Goal: Task Accomplishment & Management: Complete application form

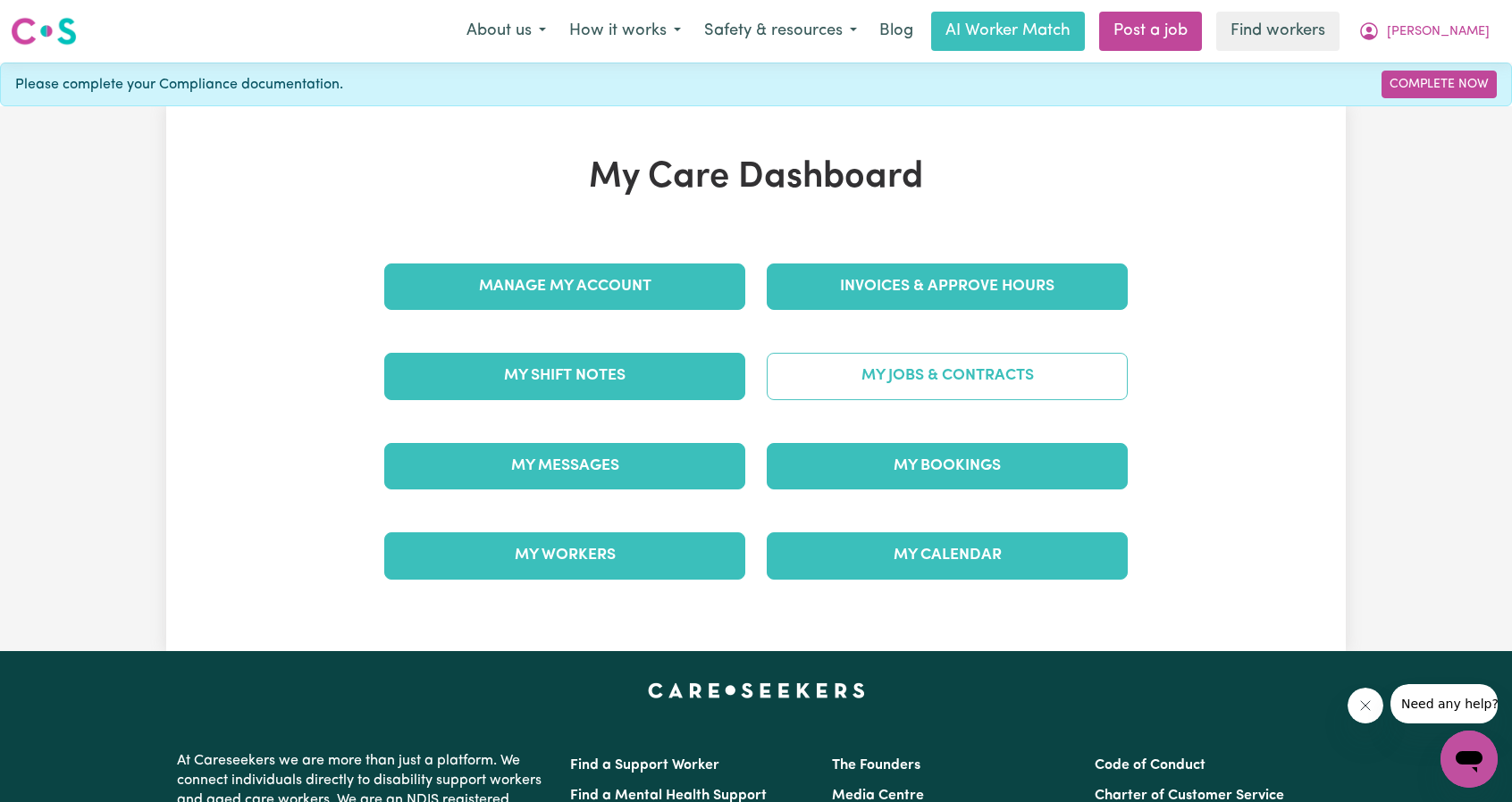
click at [933, 365] on link "My Jobs & Contracts" at bounding box center [947, 376] width 361 height 46
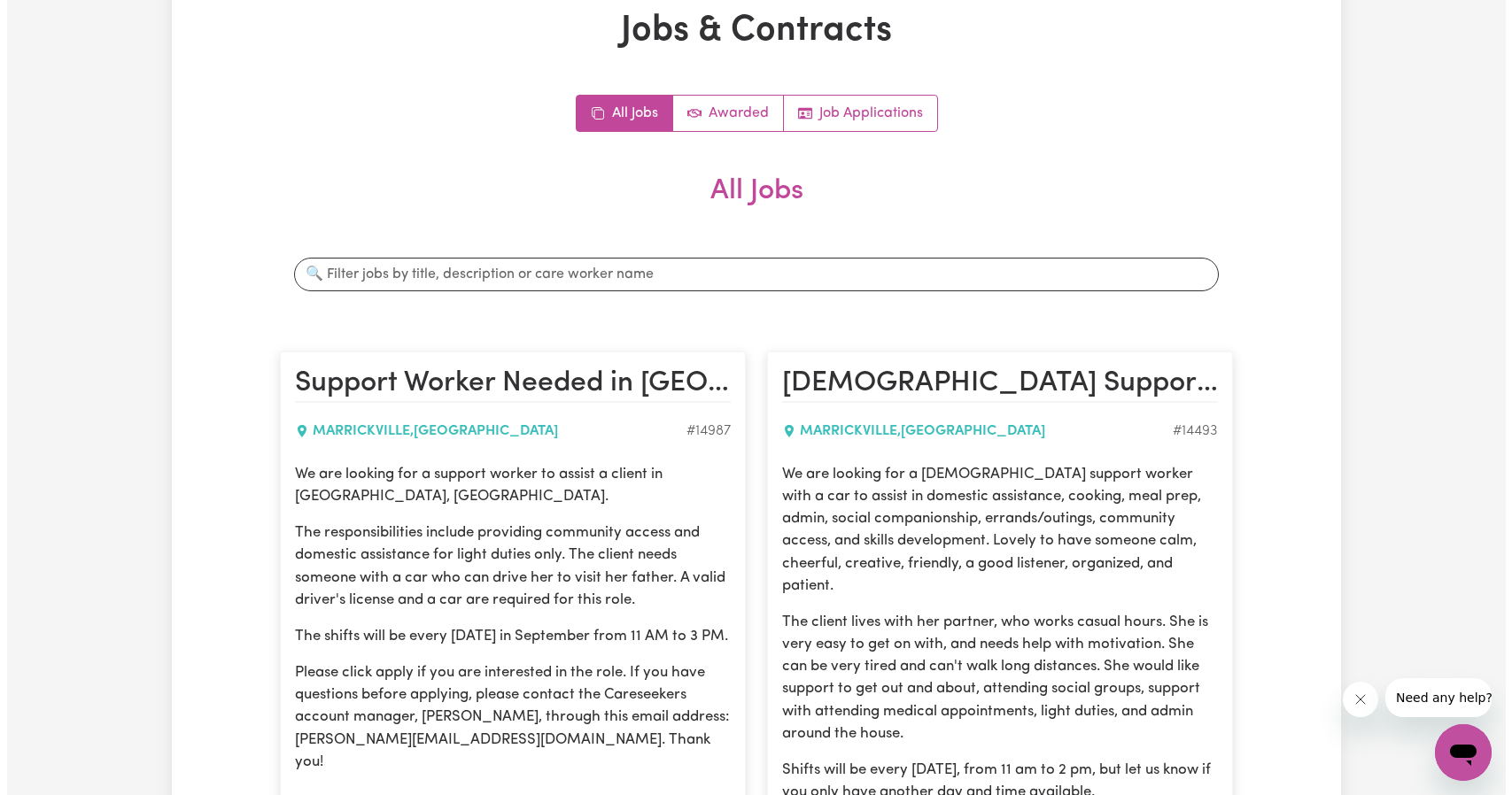
scroll to position [266, 0]
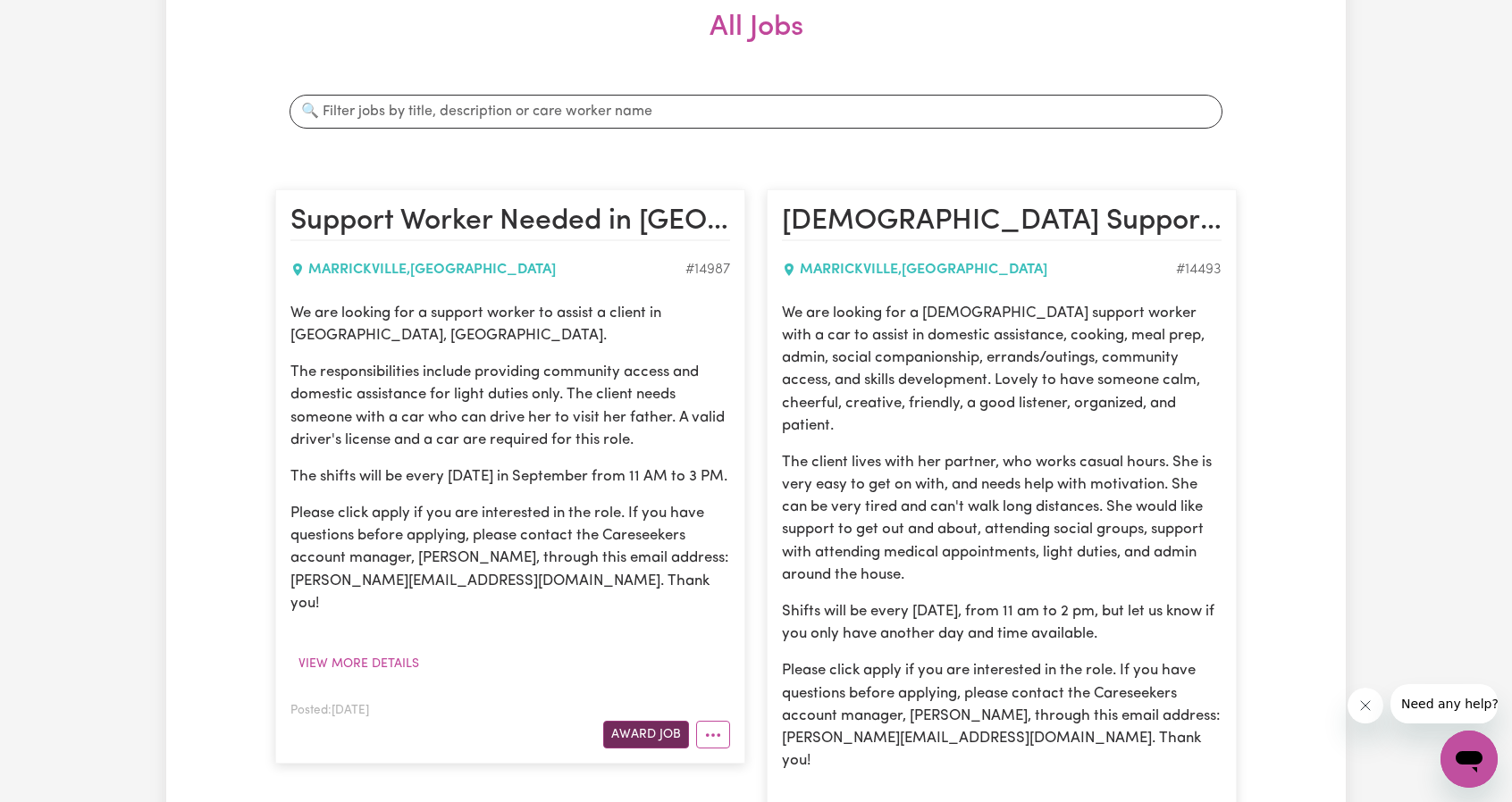
click at [654, 721] on button "Award Job" at bounding box center [646, 734] width 86 height 28
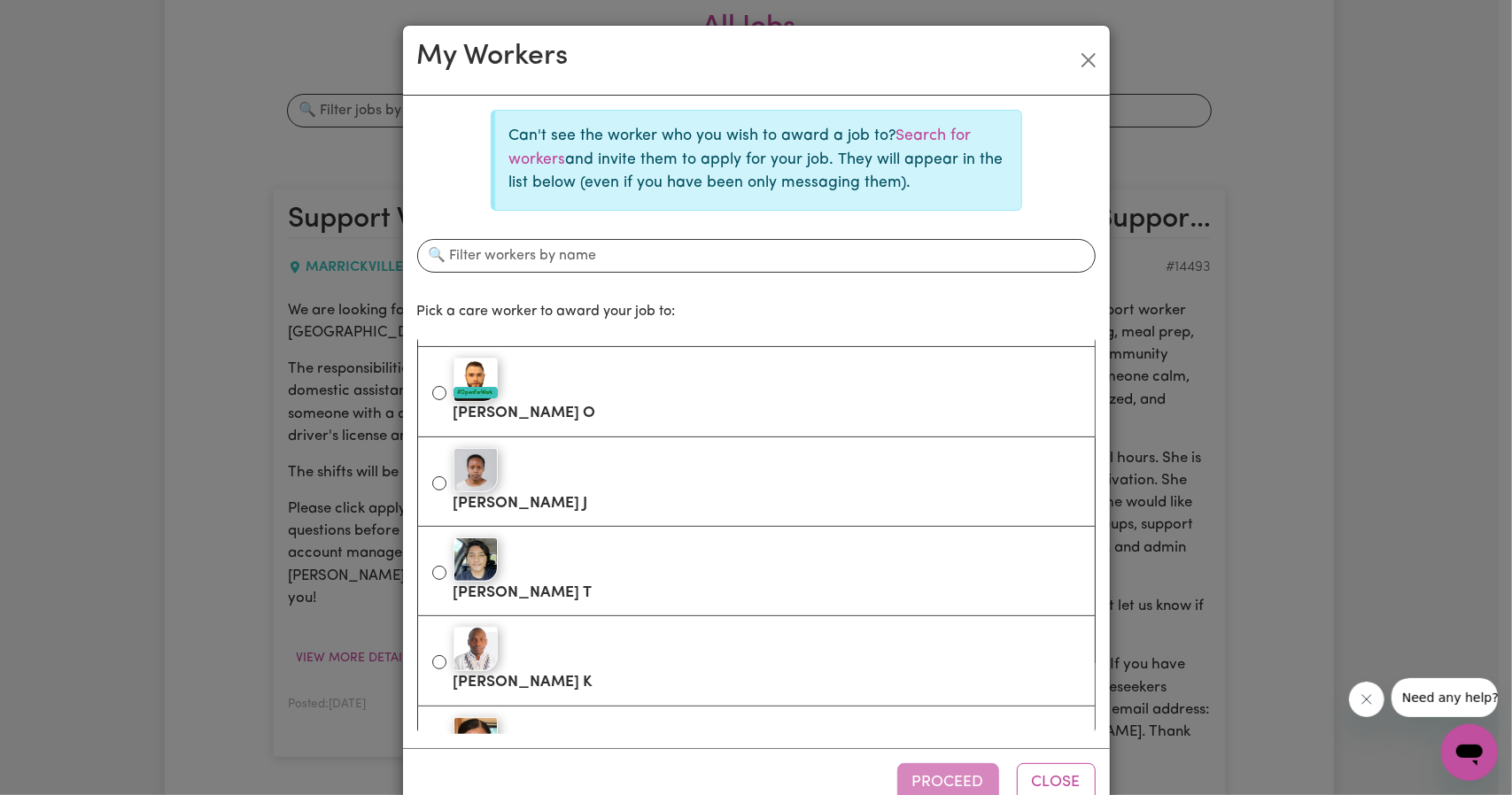
scroll to position [354, 0]
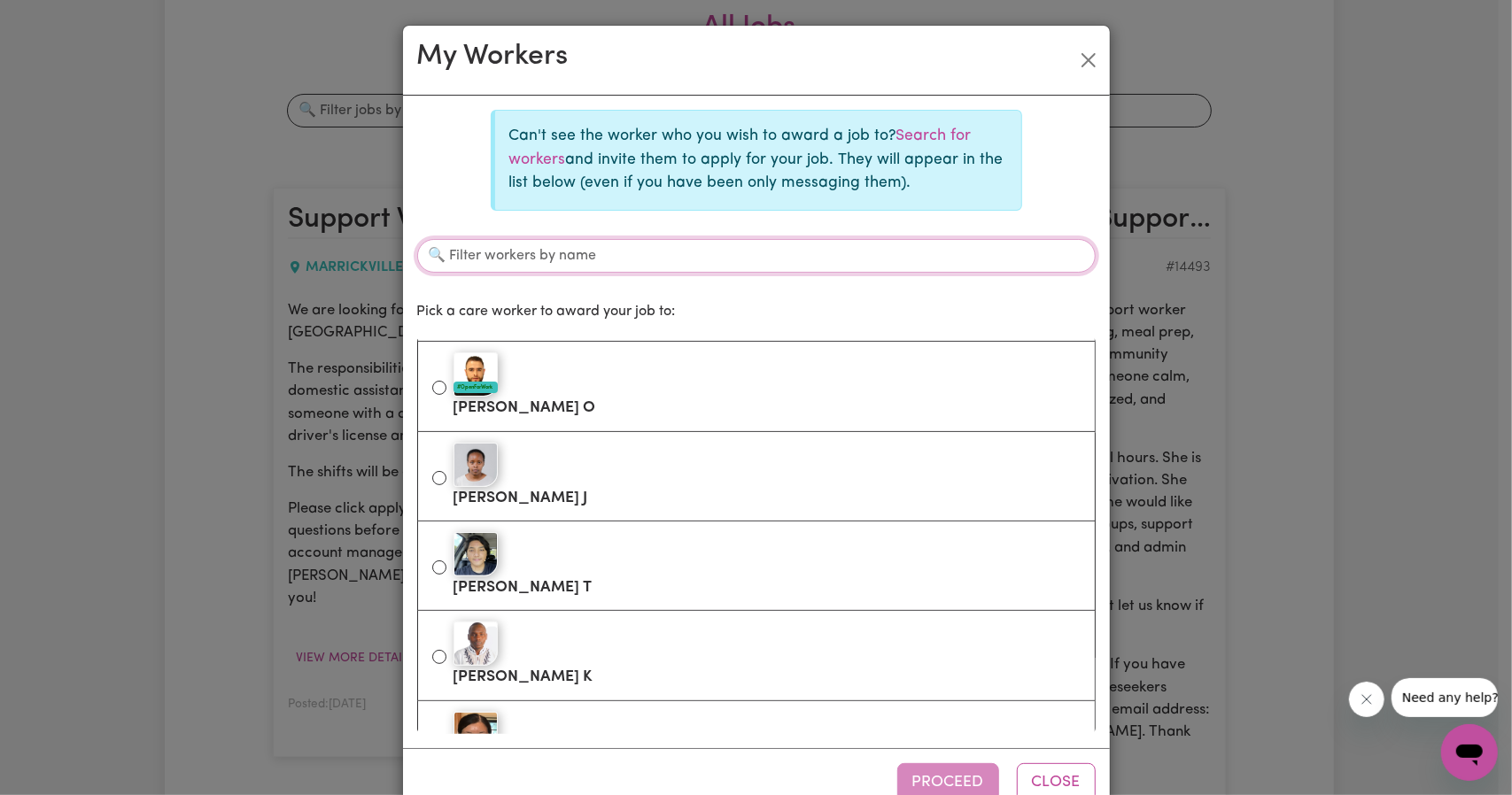
click at [596, 251] on input "Filter workers by name" at bounding box center [756, 256] width 678 height 33
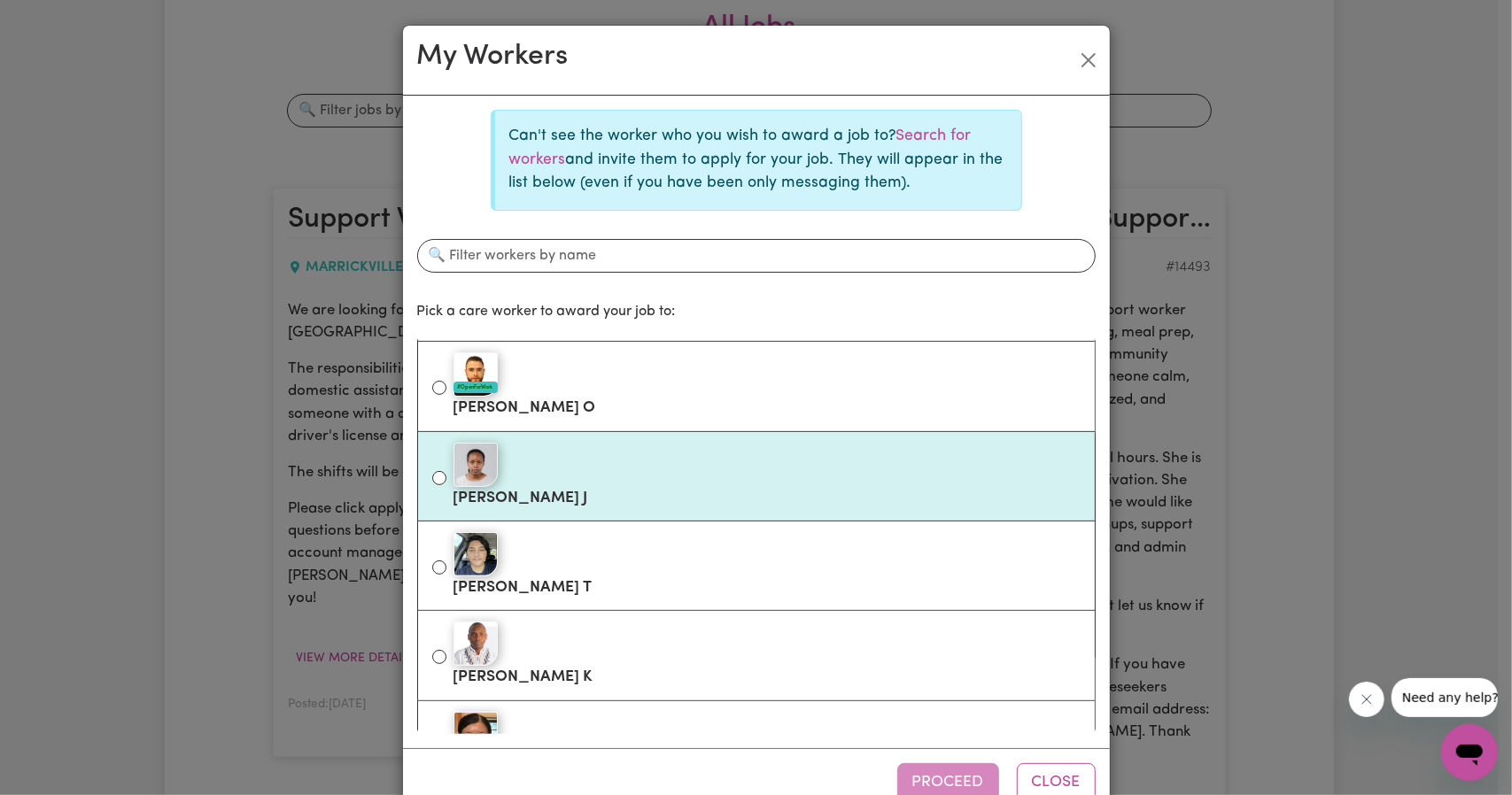
click at [545, 484] on label "Maureen J" at bounding box center [766, 476] width 627 height 74
click at [446, 484] on input "Maureen J" at bounding box center [439, 478] width 14 height 14
radio input "true"
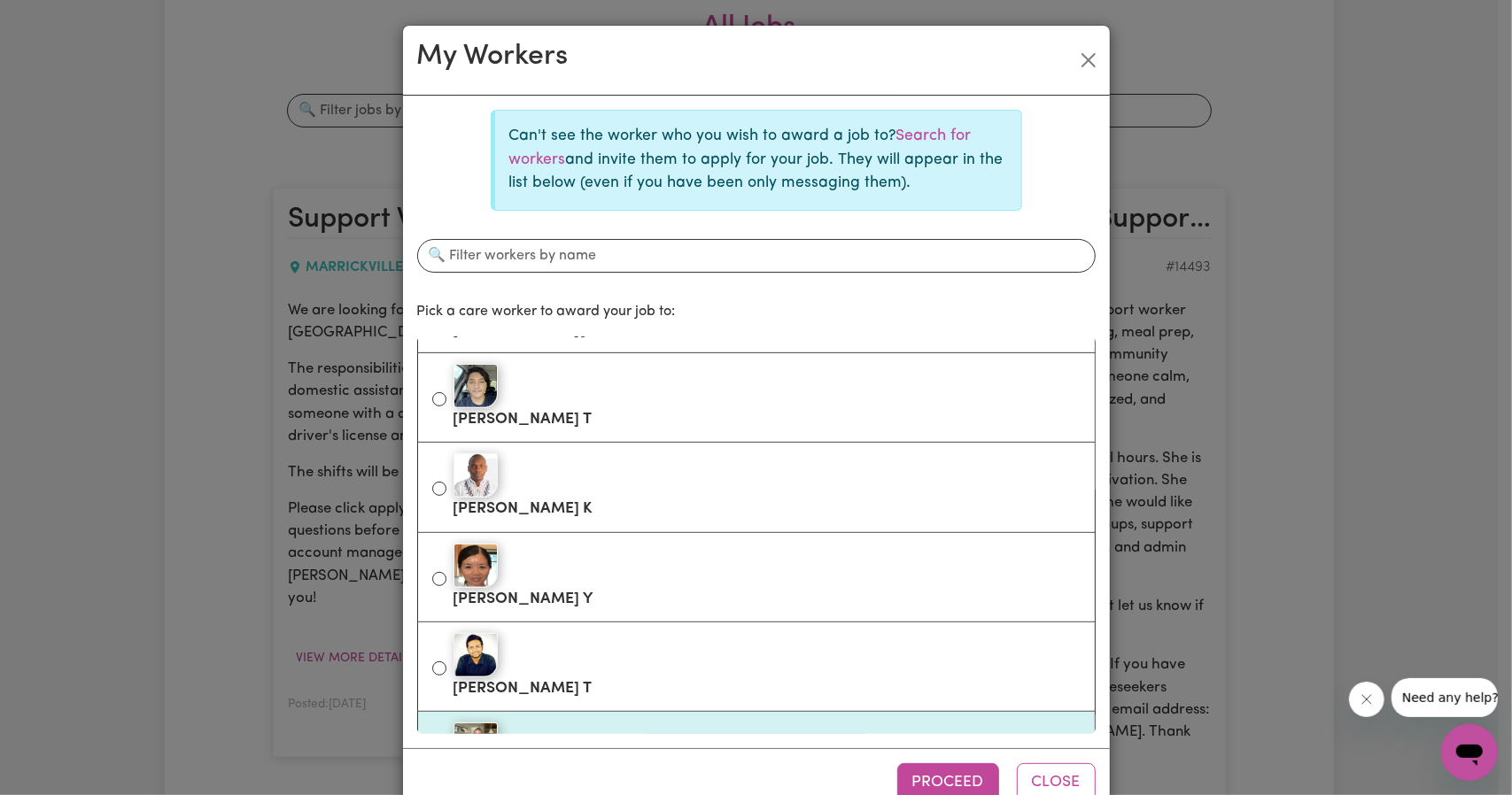
scroll to position [531, 0]
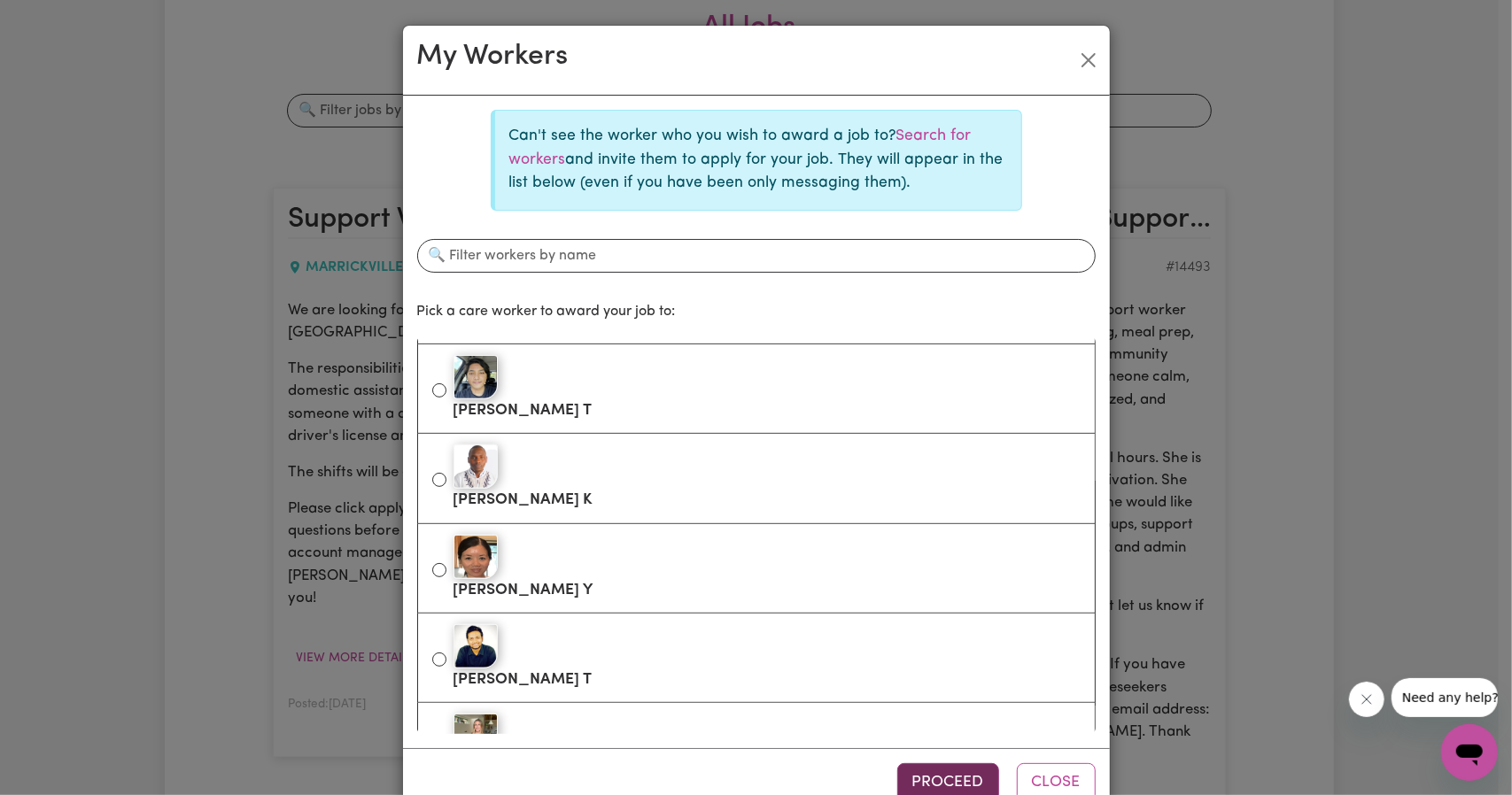
click at [909, 767] on button "Proceed" at bounding box center [948, 783] width 102 height 39
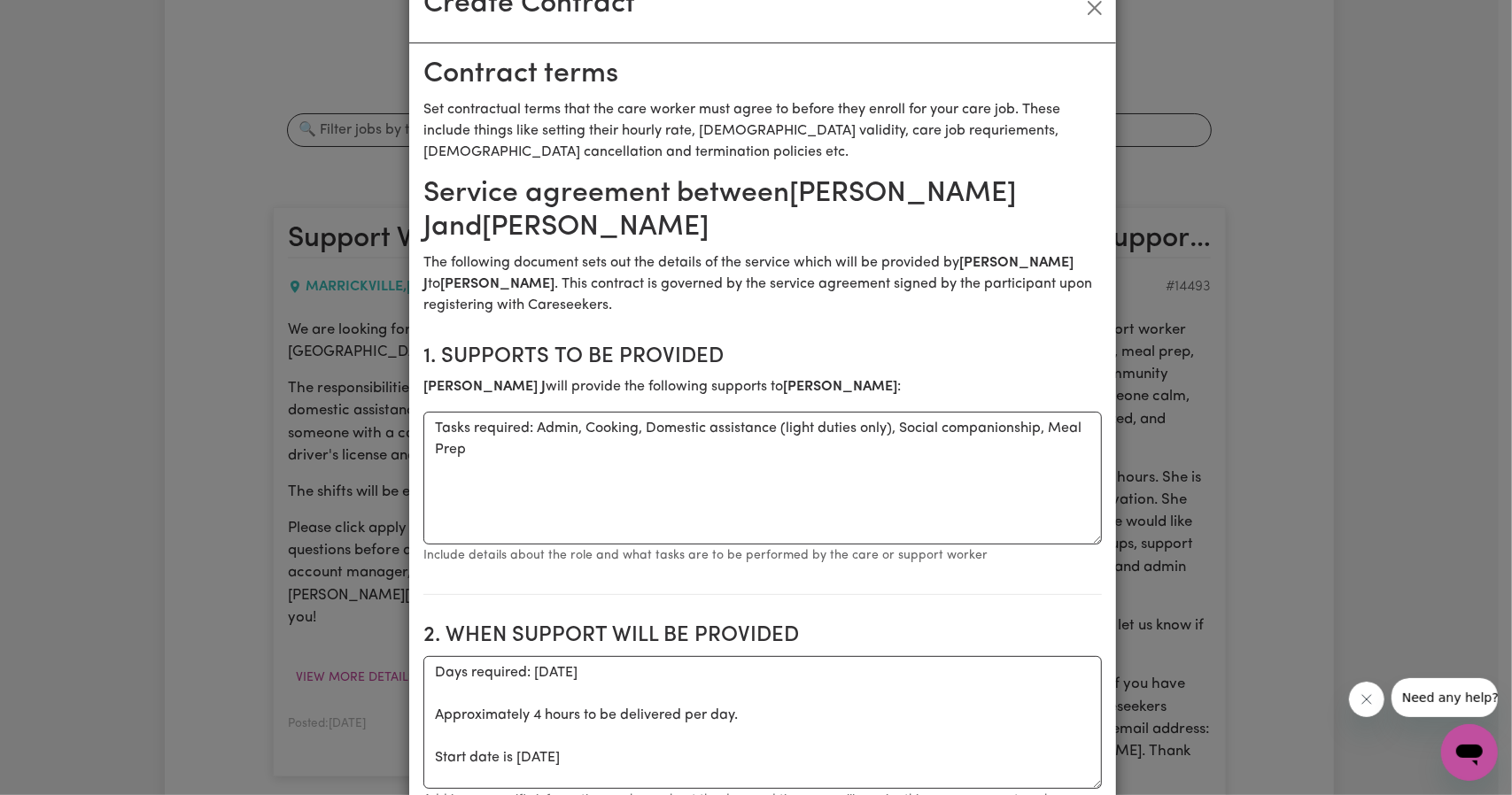
scroll to position [177, 0]
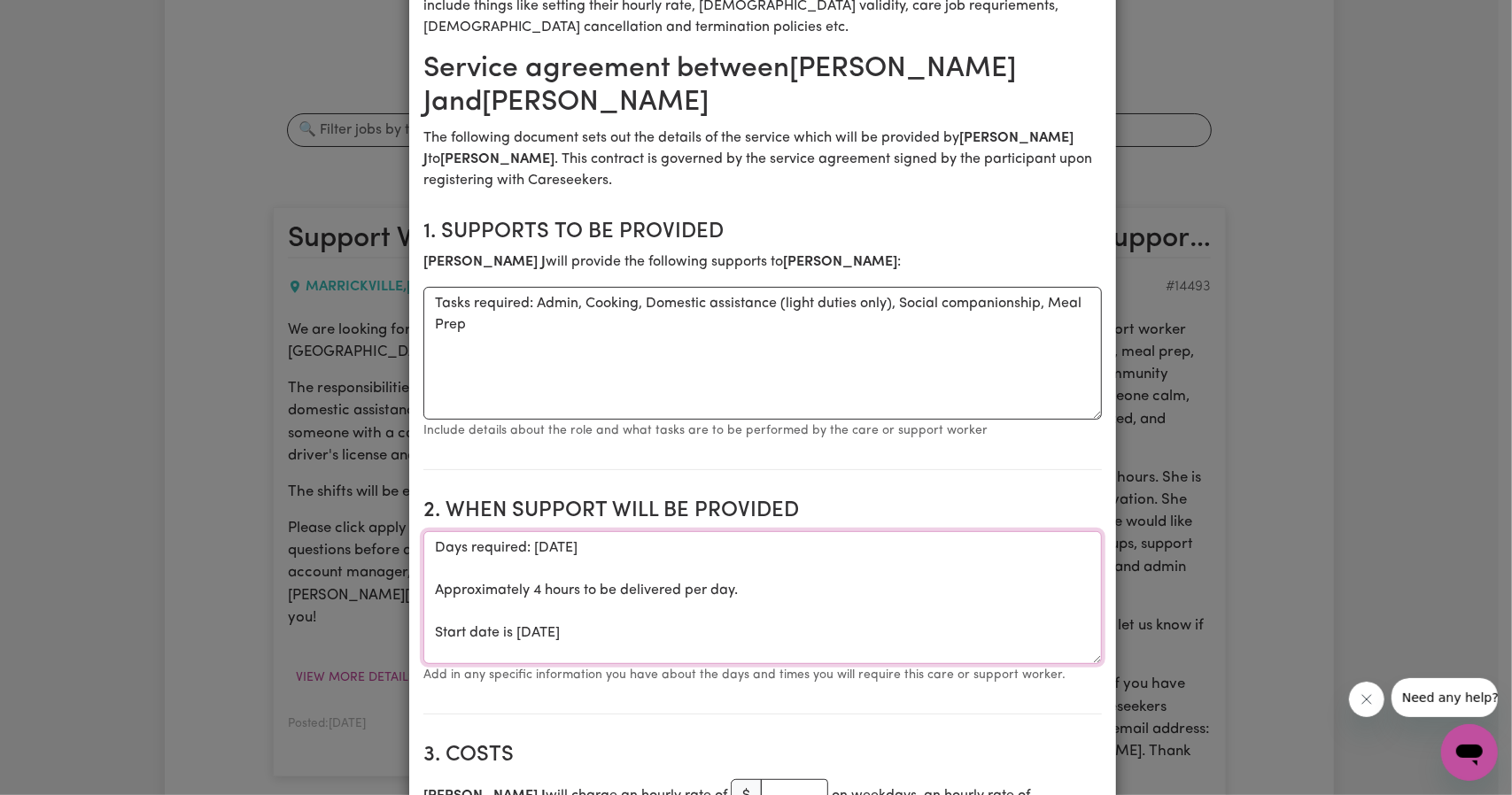
click at [764, 578] on textarea "Days required: friday Approximately 4 hours to be delivered per day. Start date…" at bounding box center [763, 597] width 678 height 133
click at [744, 593] on textarea "Days required: friday Approximately 4 hours to be delivered per day. Start date…" at bounding box center [763, 597] width 678 height 133
click at [644, 557] on textarea "Days required: friday Approximately 4 hours to be delivered per day. Start date…" at bounding box center [763, 597] width 678 height 133
type textarea "Days required: friday 11am-3pm Approximately 4 hours to be delivered per day. S…"
click at [538, 301] on textarea "Tasks required: Admin, Cooking, Domestic assistance (light duties only), Social…" at bounding box center [763, 353] width 678 height 133
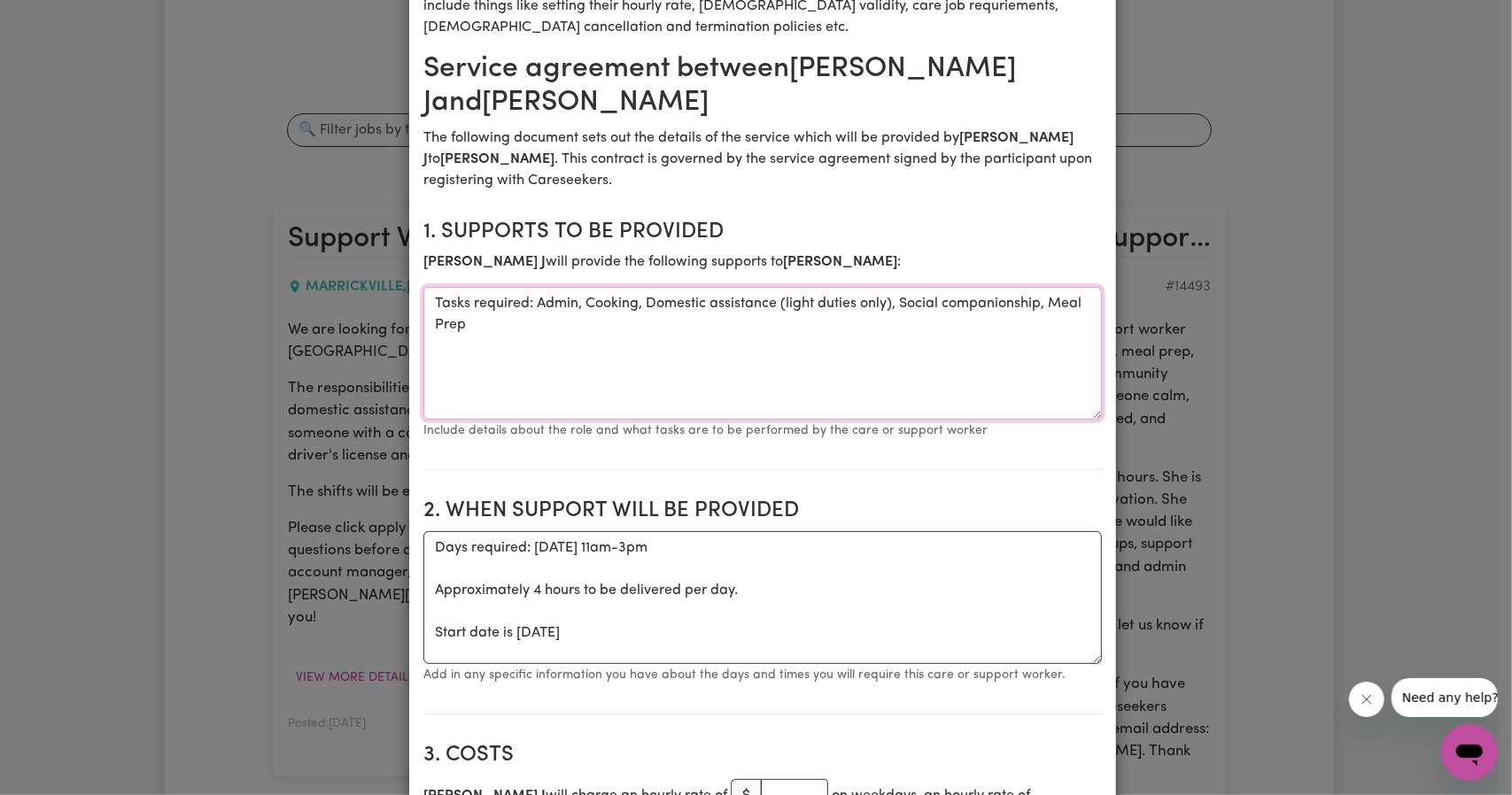
click at [531, 301] on textarea "Tasks required: Admin, Cooking, Domestic assistance (light duties only), Social…" at bounding box center [763, 353] width 678 height 133
click at [527, 302] on textarea "Tasks required: Admin, Cooking, Domestic assistance (light duties only), Social…" at bounding box center [763, 353] width 678 height 133
click at [537, 304] on textarea "Tasks required: Admin, Cooking, Domestic assistance (light duties only), Social…" at bounding box center [763, 353] width 678 height 133
click at [530, 302] on textarea "Tasks required: Admin, Cooking, Domestic assistance (light duties only), Social…" at bounding box center [763, 353] width 678 height 133
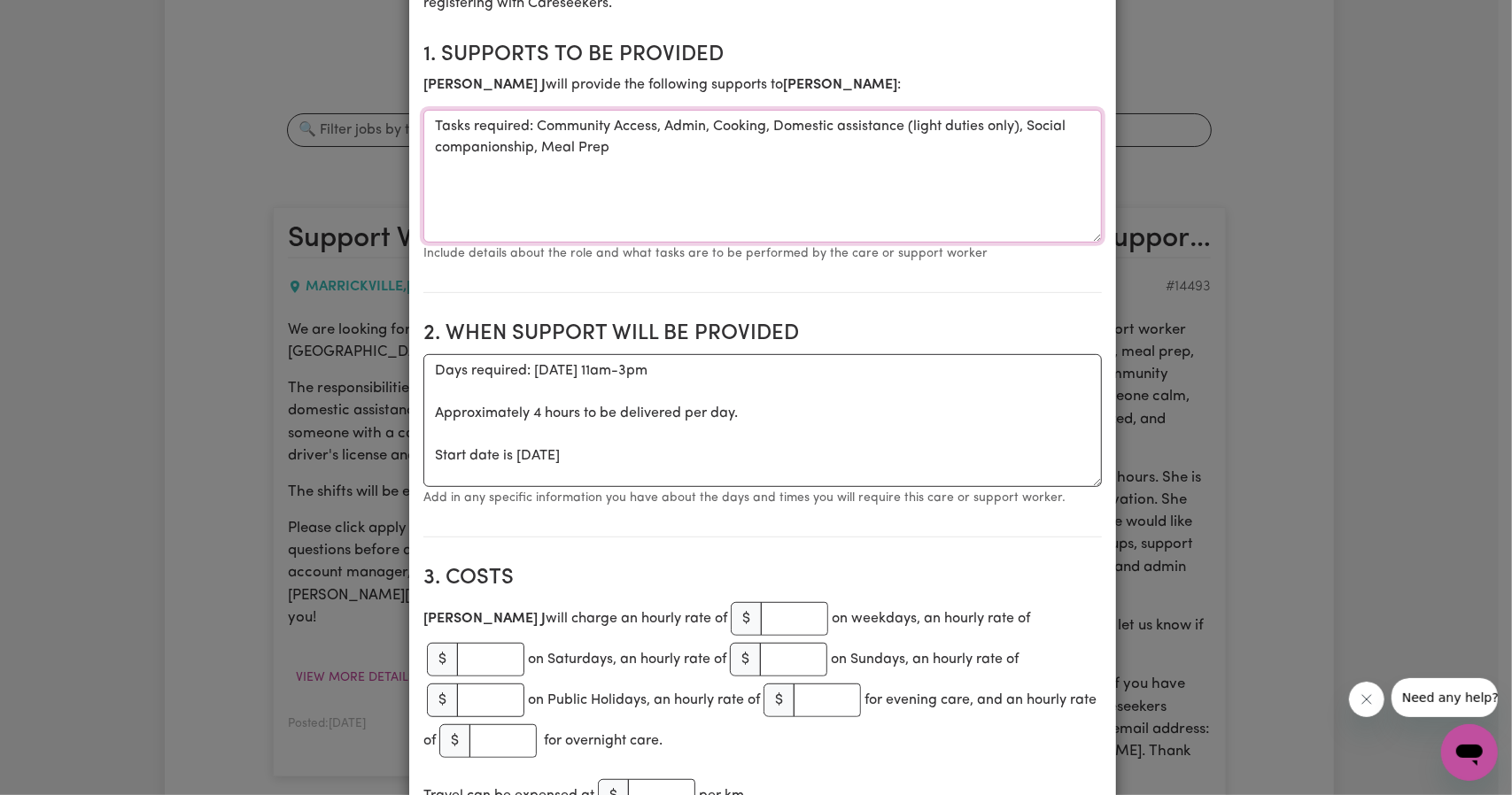
scroll to position [709, 0]
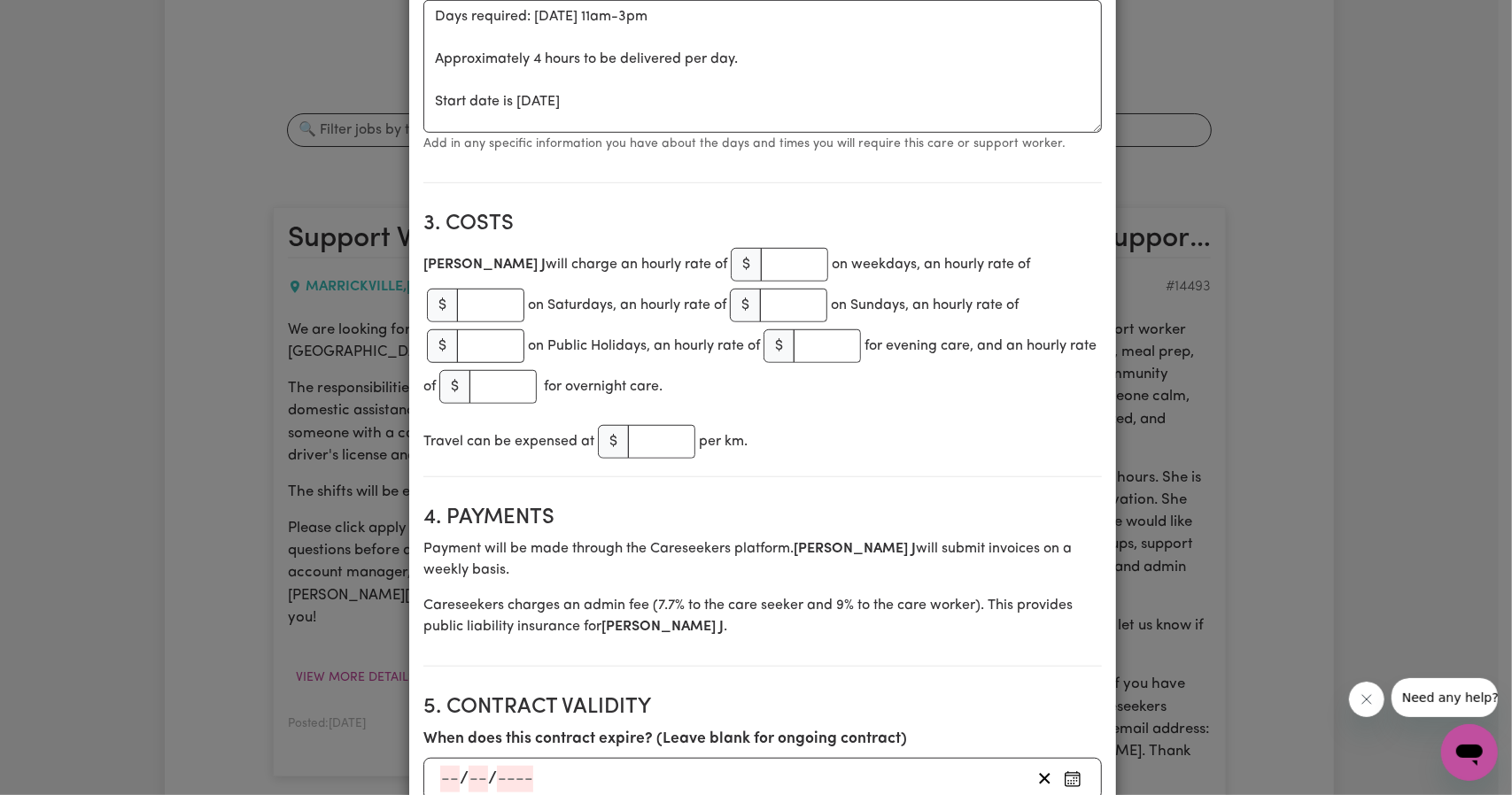
type textarea "Tasks required: Community Access, Admin, Cooking, Domestic assistance (light du…"
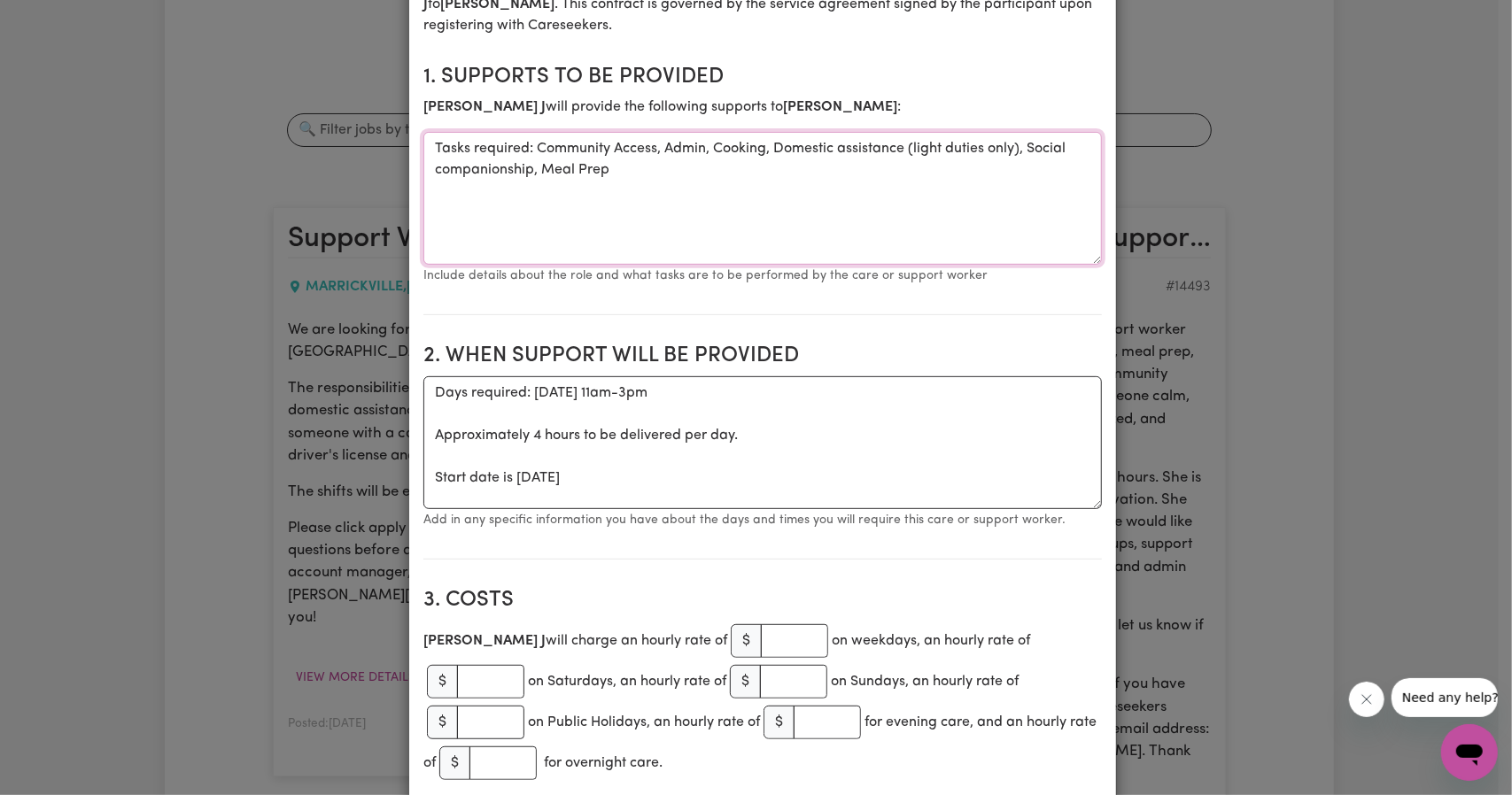
scroll to position [443, 0]
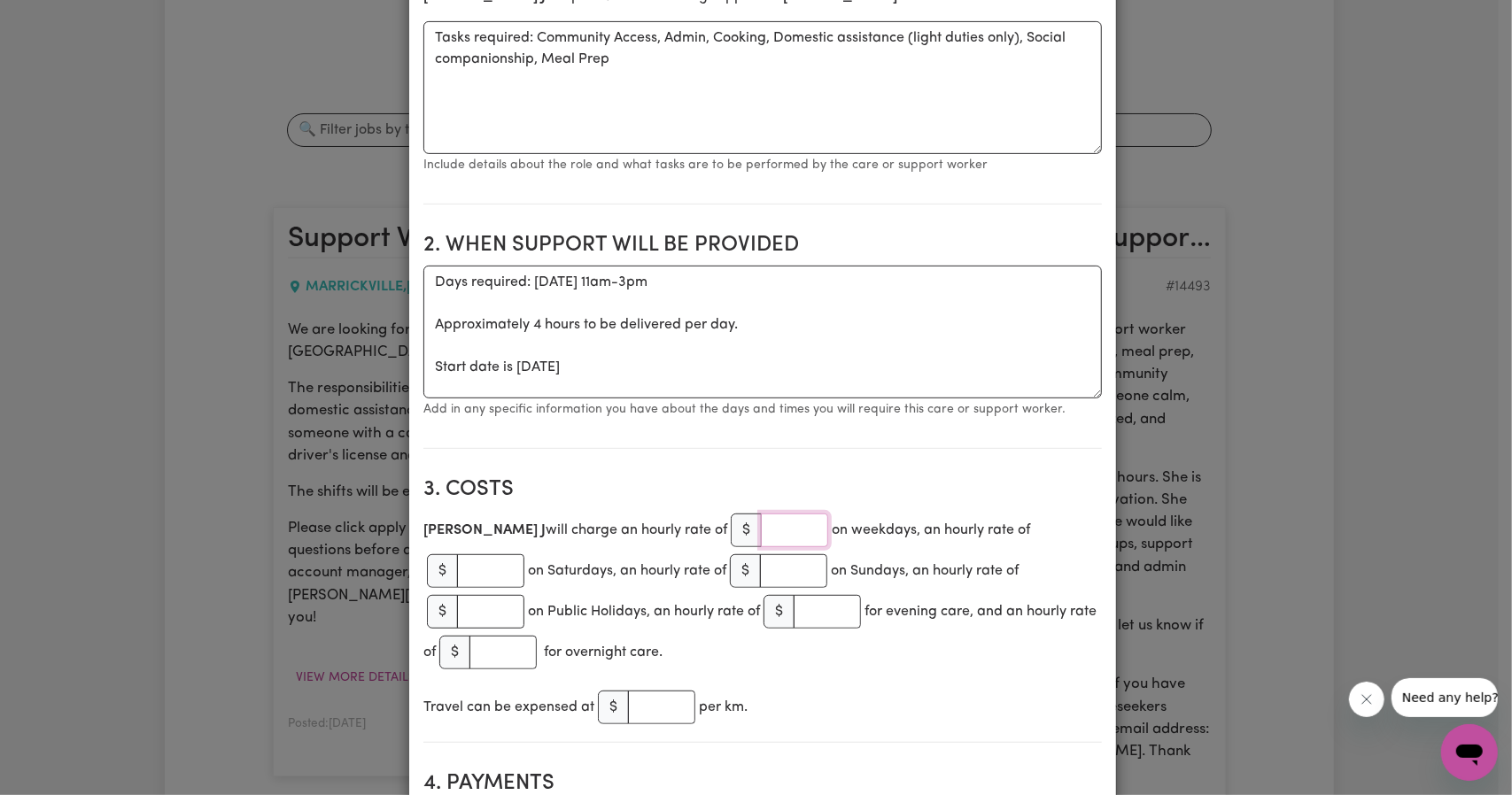
drag, startPoint x: 737, startPoint y: 534, endPoint x: 749, endPoint y: 534, distance: 12.0
click at [761, 534] on input "number" at bounding box center [794, 530] width 67 height 33
paste input "61.07"
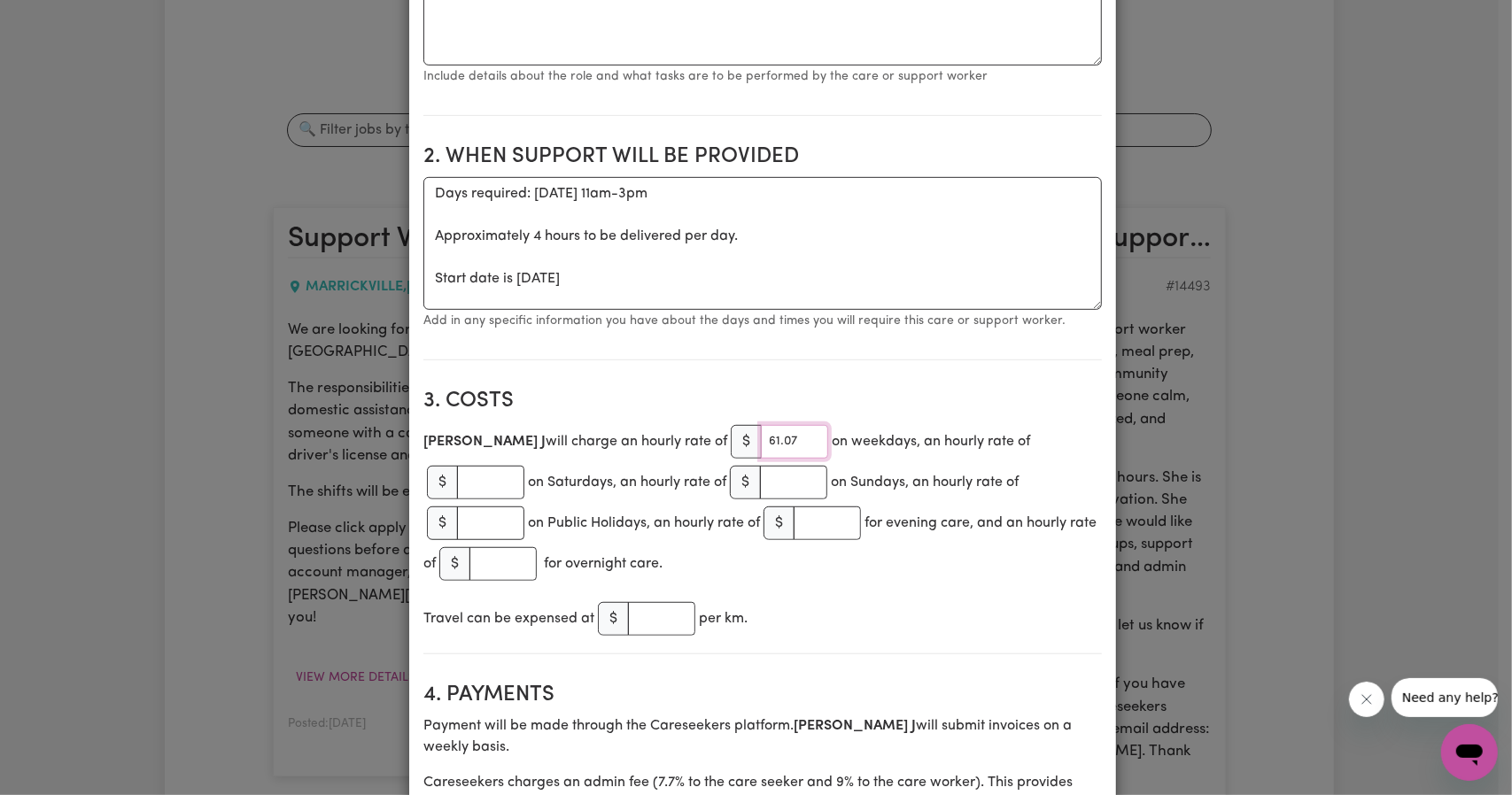
type input "61.07"
click at [661, 605] on input "number" at bounding box center [661, 618] width 67 height 33
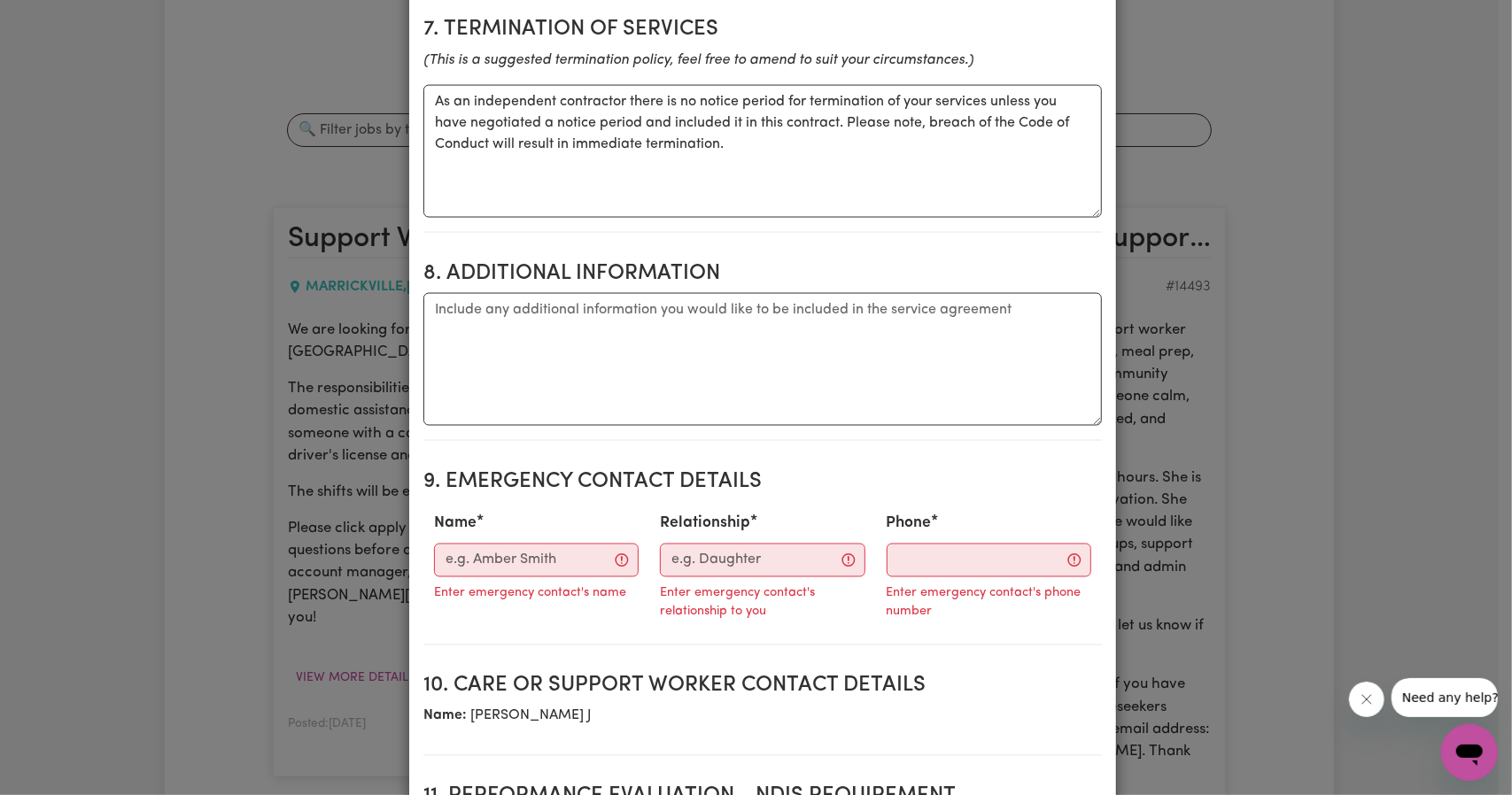
scroll to position [1948, 0]
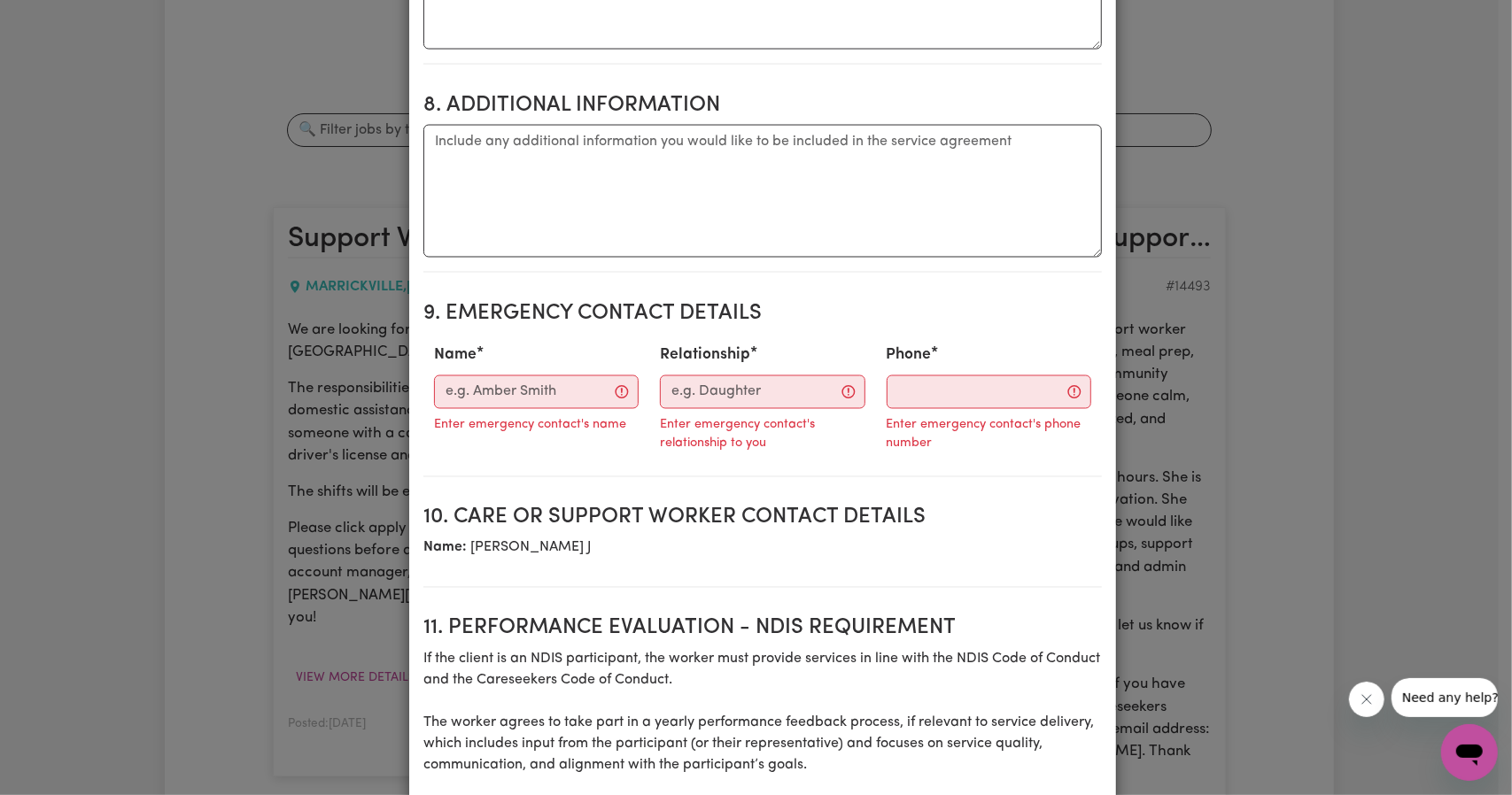
type input "1"
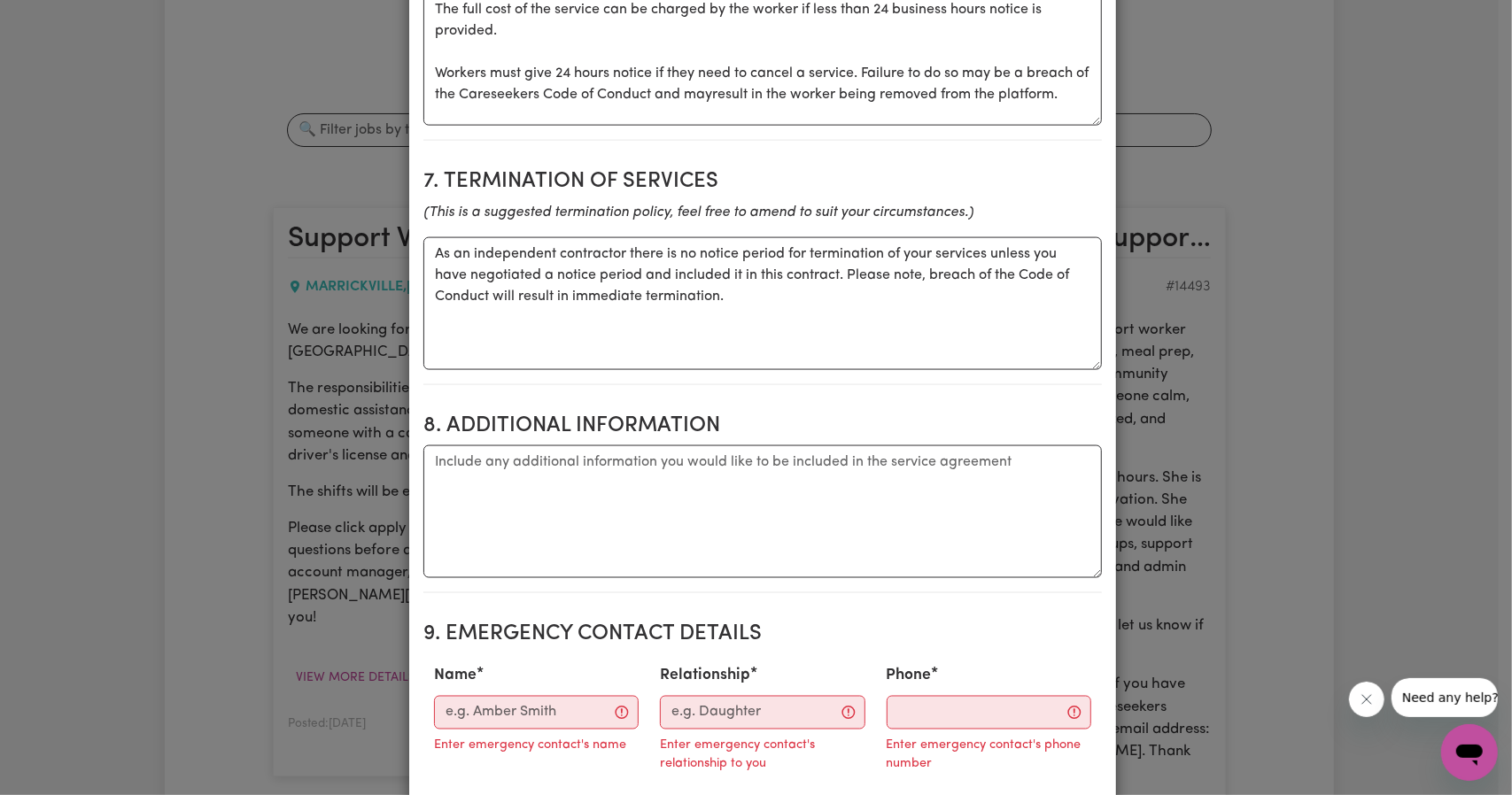
scroll to position [1860, 0]
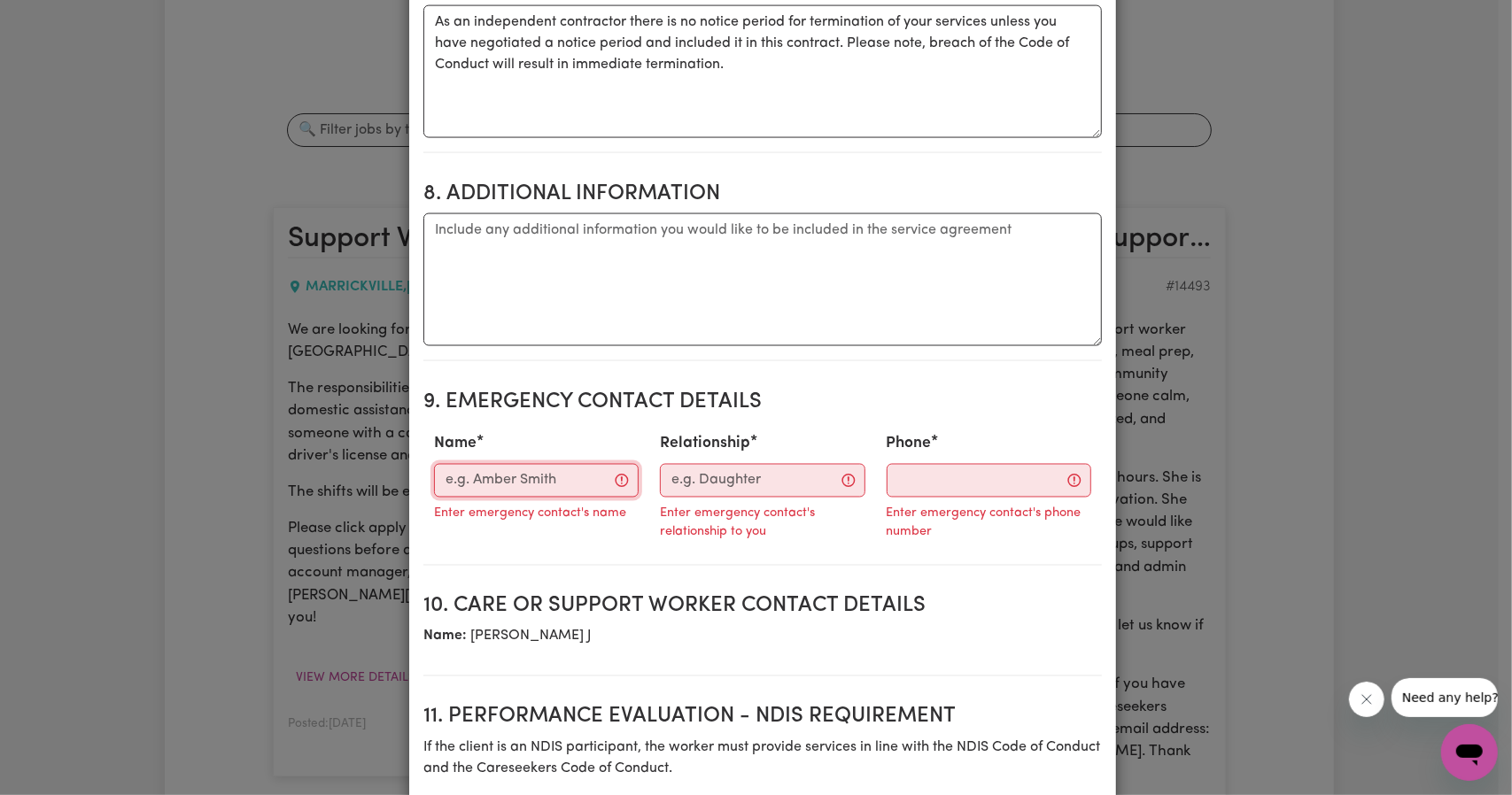
click at [475, 466] on input "Name" at bounding box center [536, 481] width 204 height 33
paste input "Calli"
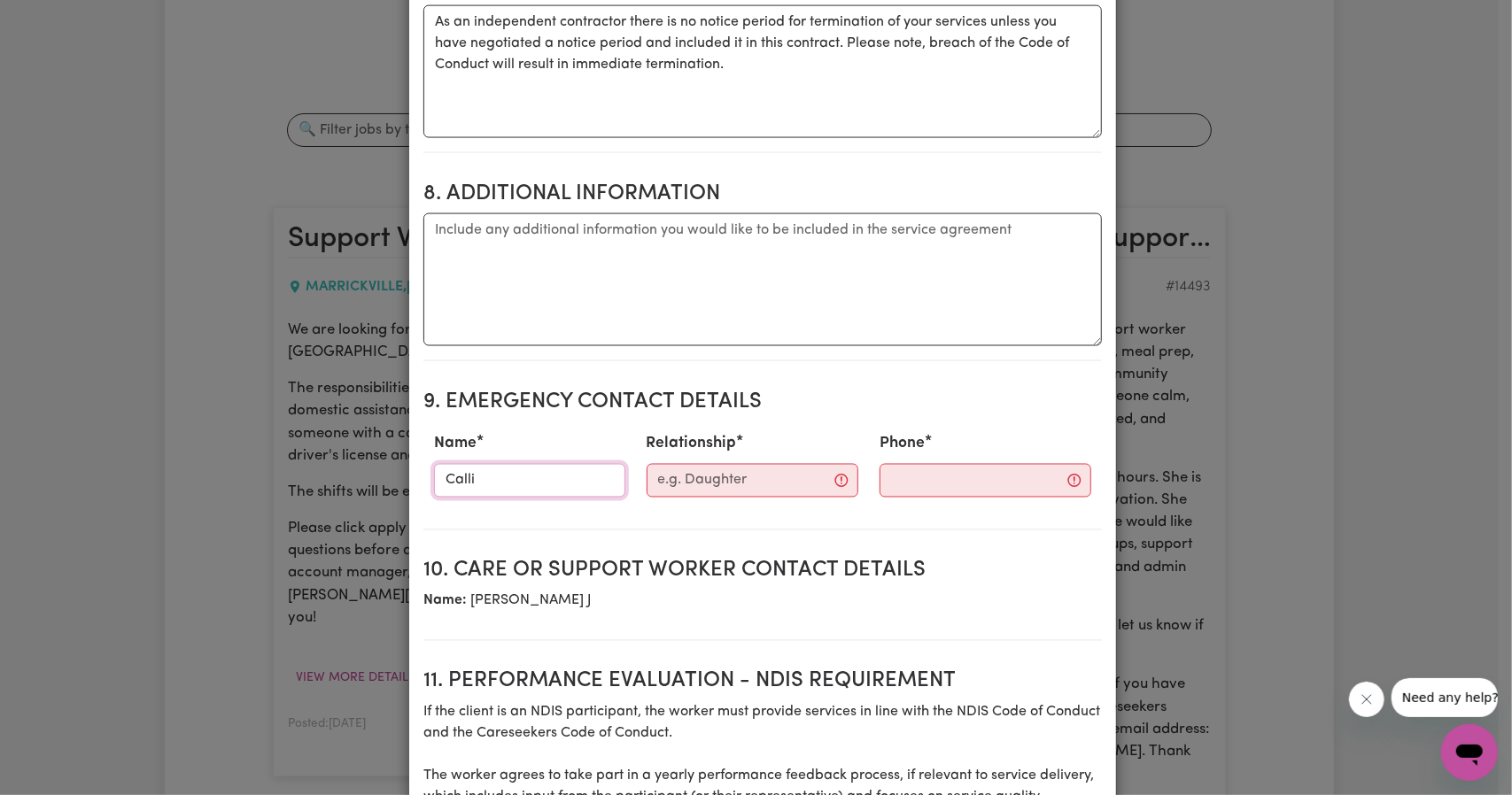
type input "Calli"
click at [689, 470] on input "Relationship" at bounding box center [752, 481] width 212 height 33
paste input "Psychosocial Recovery Coach"
drag, startPoint x: 675, startPoint y: 464, endPoint x: 149, endPoint y: 444, distance: 526.4
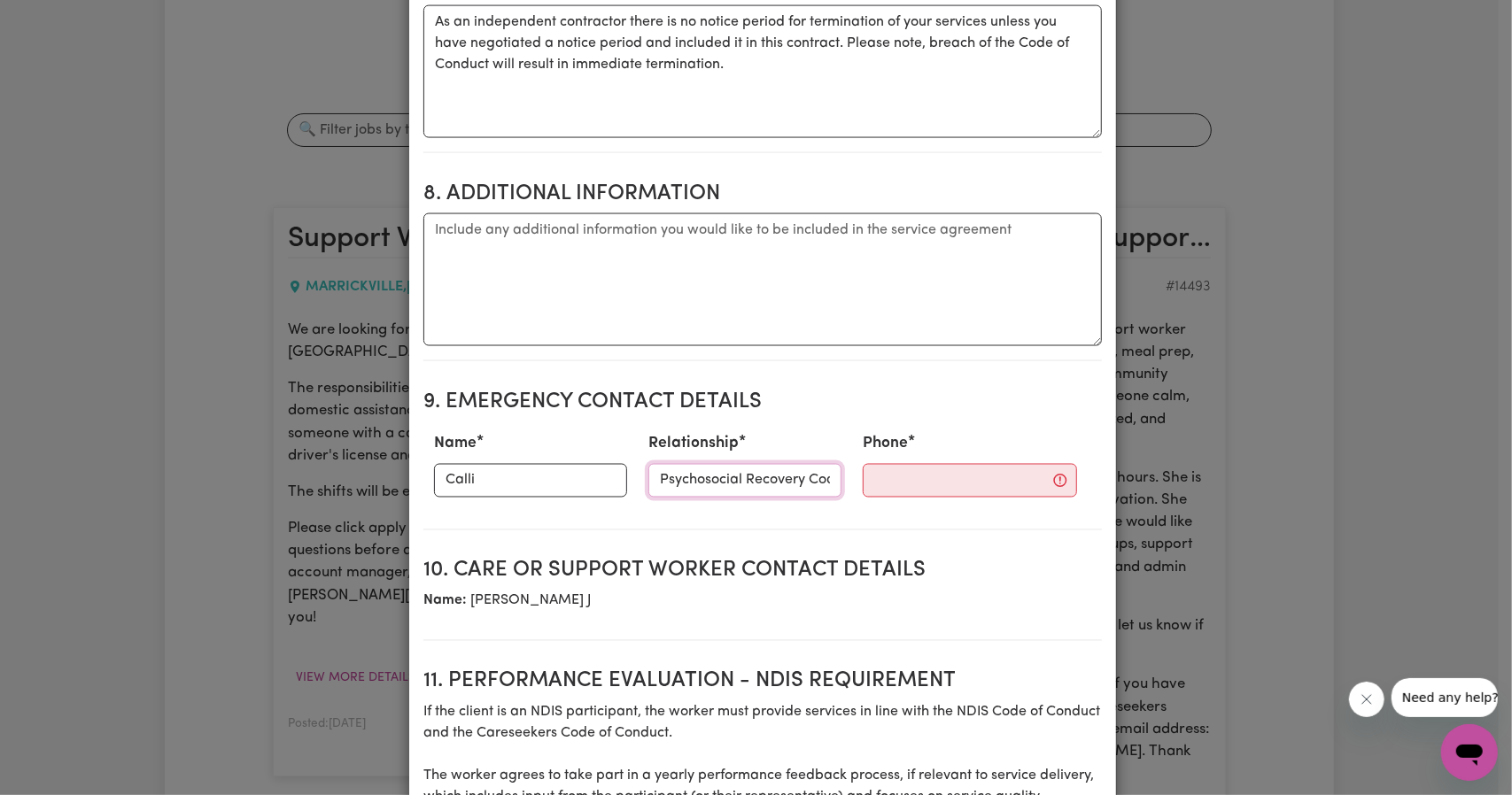
click at [157, 445] on div "Create Contract Contract terms Set contractual terms that the care worker must …" at bounding box center [756, 397] width 1512 height 795
type input "Psychosocial Recovery Coach"
click at [862, 464] on input "Phone" at bounding box center [970, 481] width 215 height 33
paste input "0450-570-196"
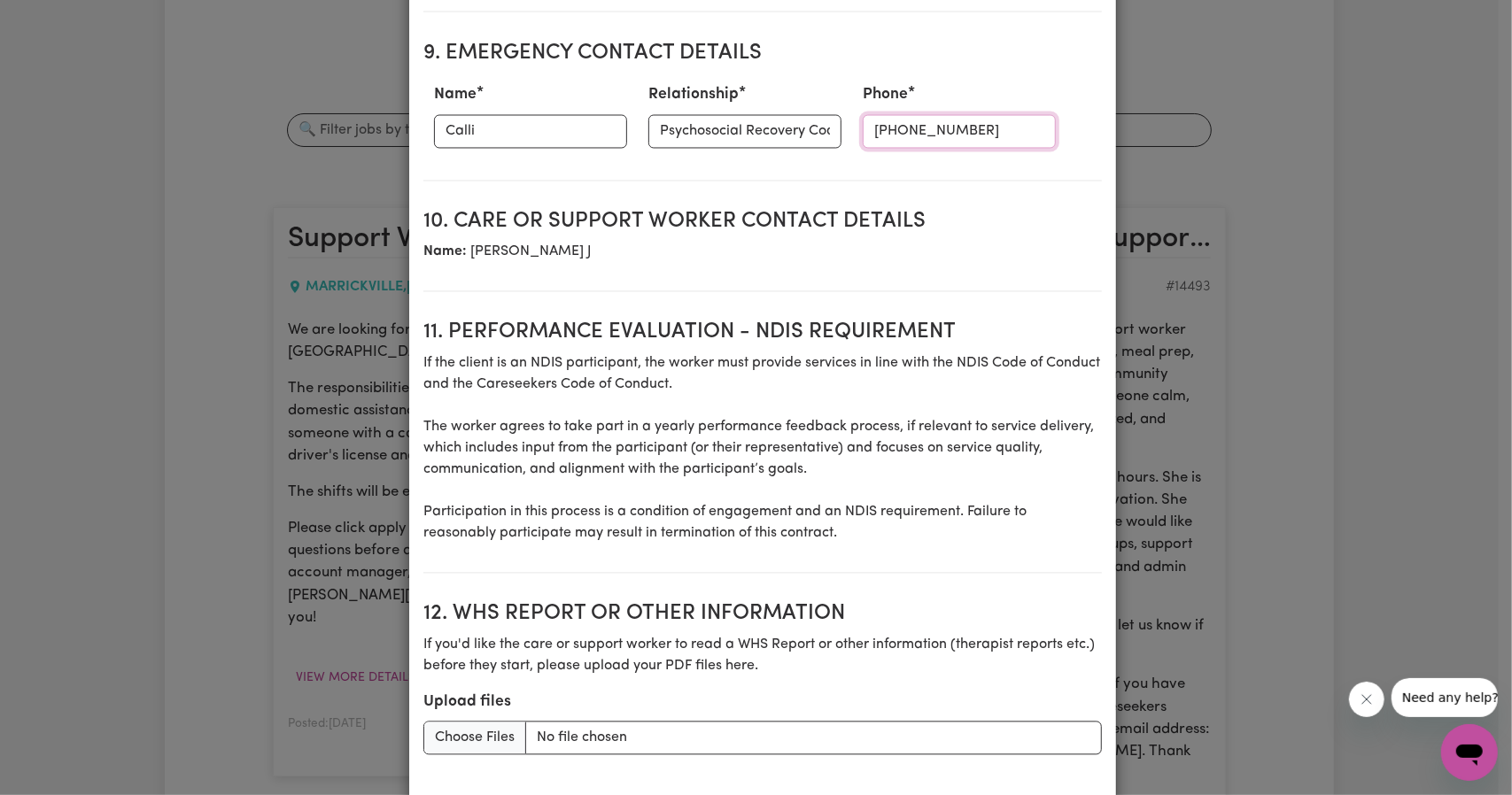
scroll to position [2048, 0]
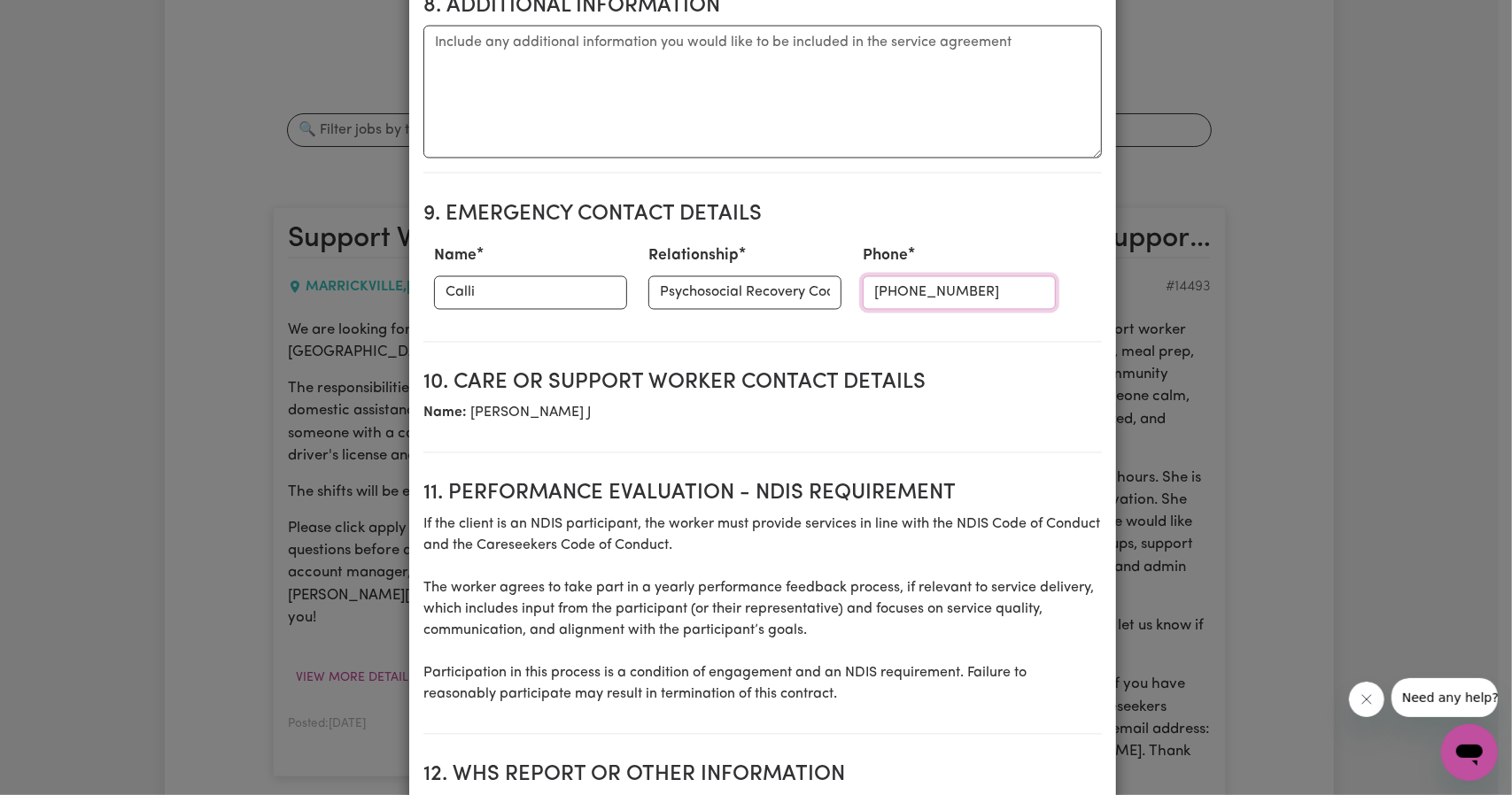
click at [877, 276] on input "0450-570-196" at bounding box center [958, 293] width 193 height 33
click at [900, 279] on input "0450570-196" at bounding box center [958, 293] width 193 height 33
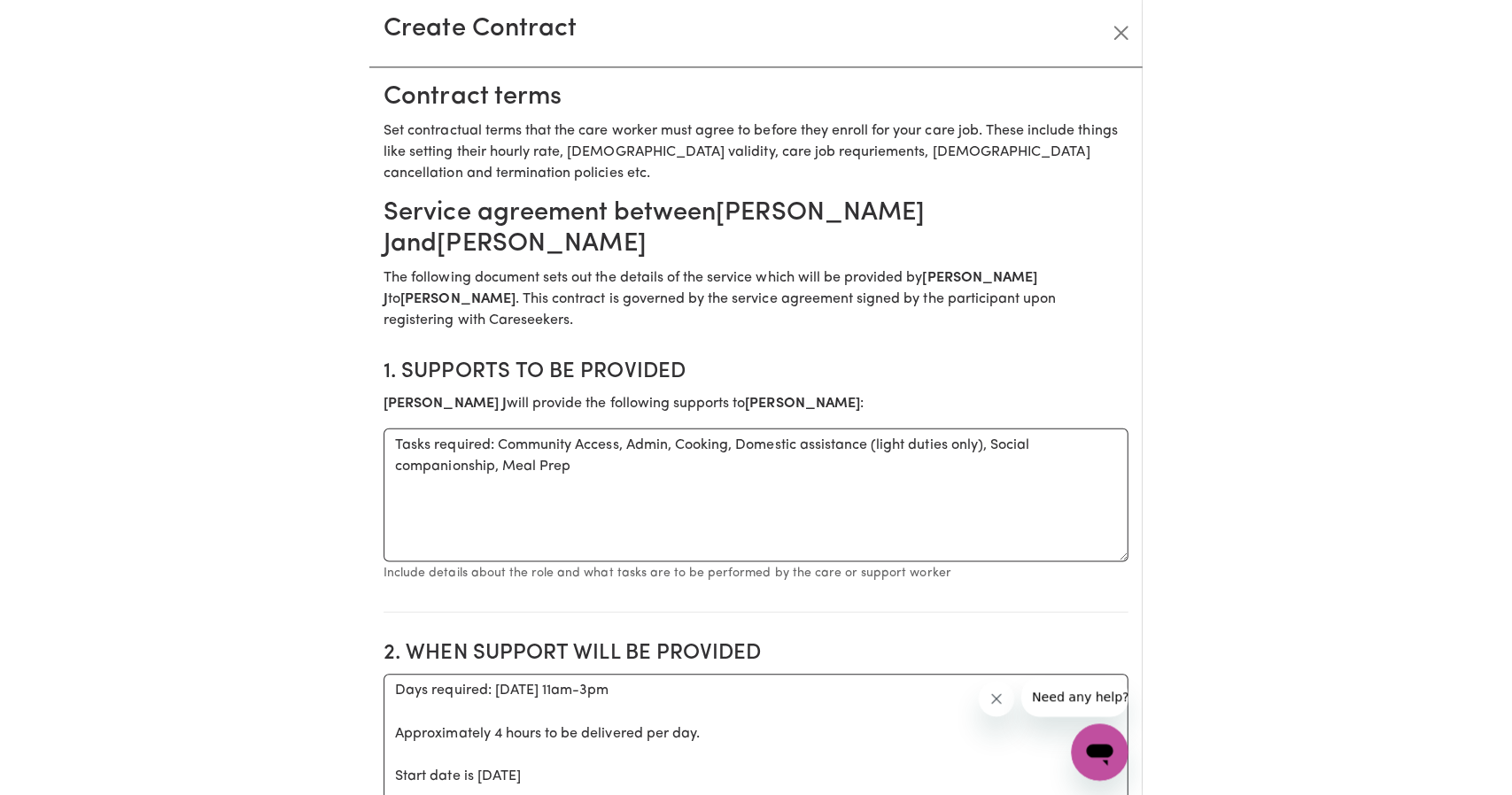
scroll to position [226, 0]
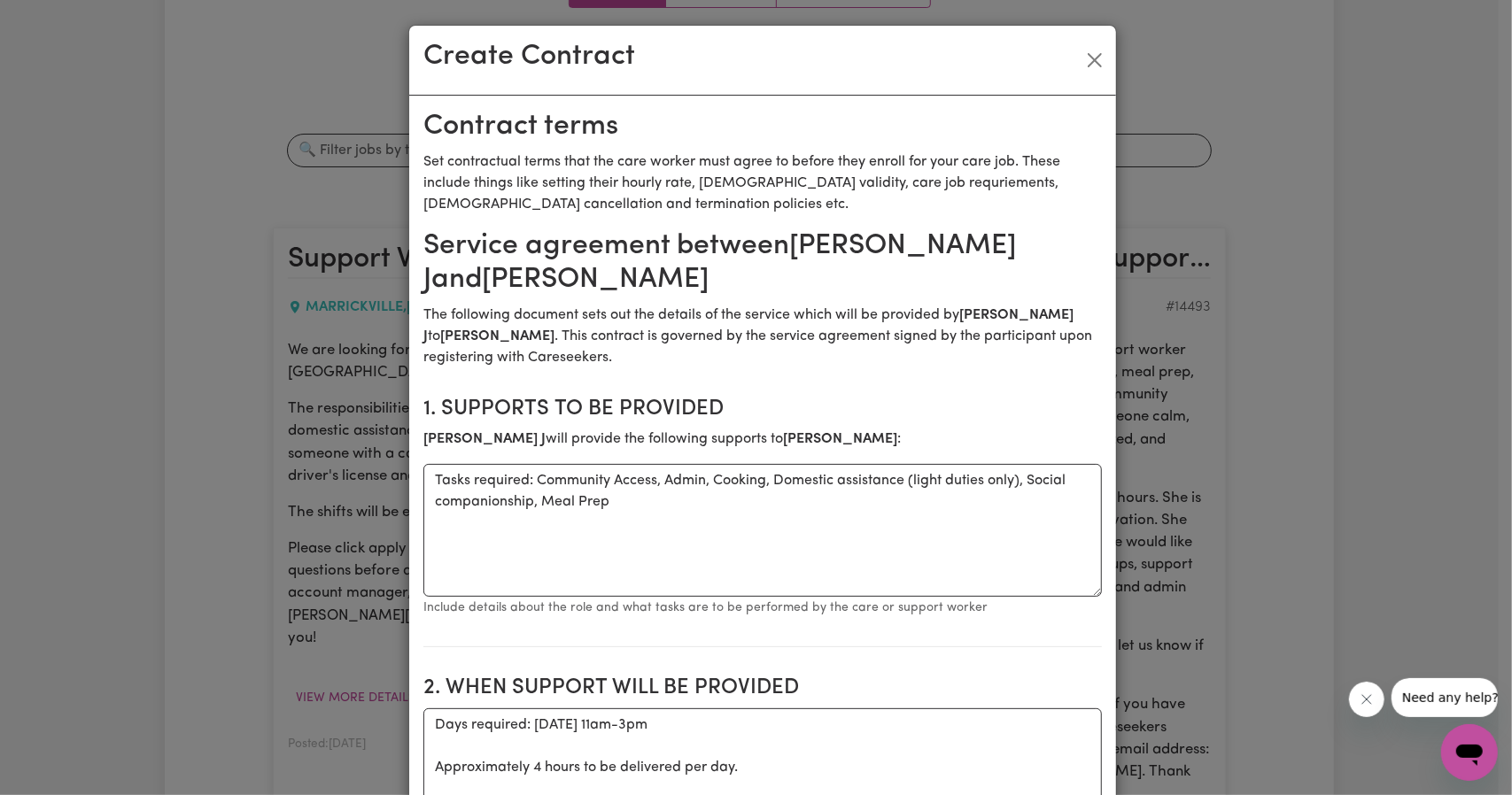
type input "0450570196"
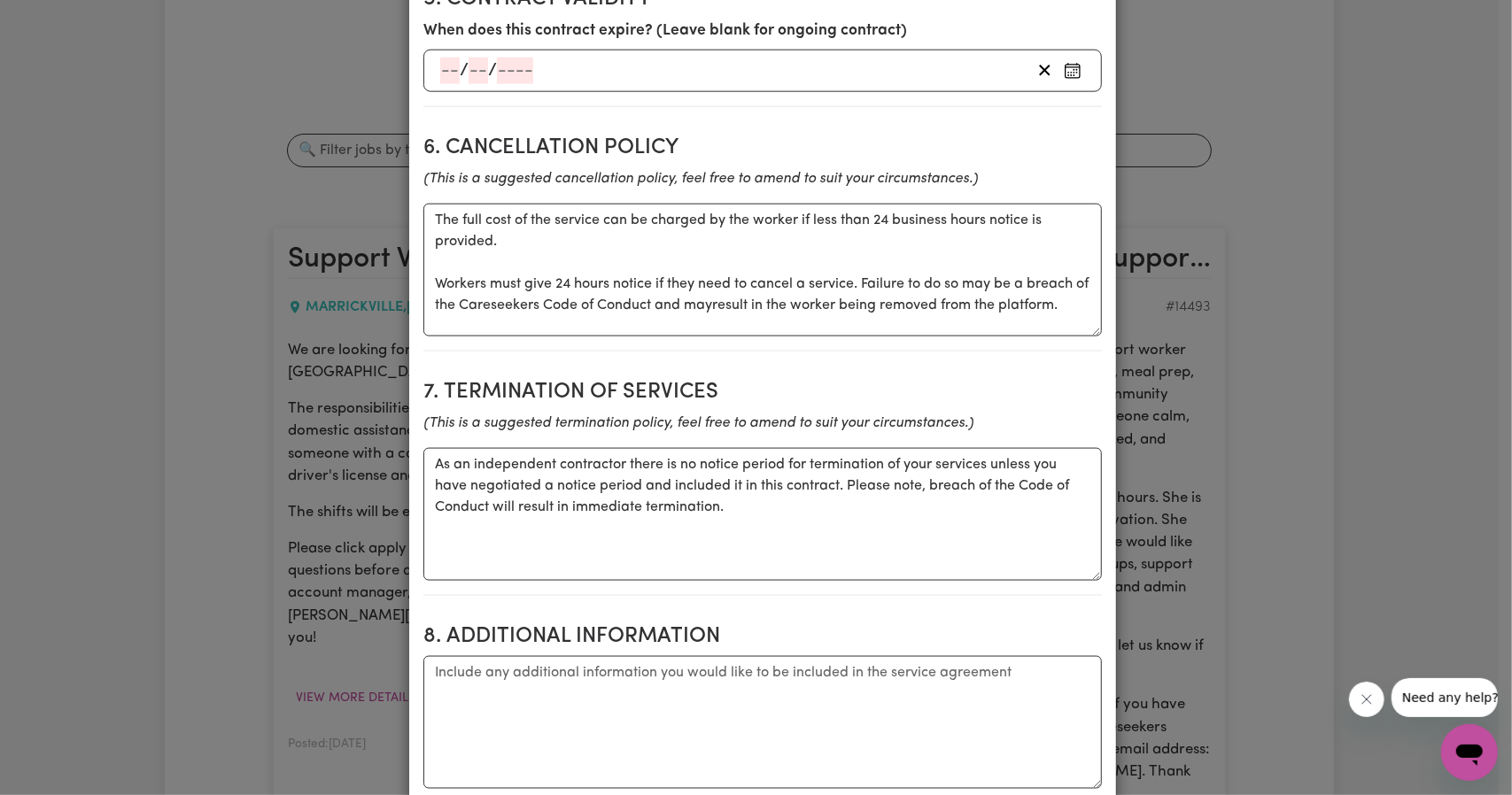
scroll to position [1860, 0]
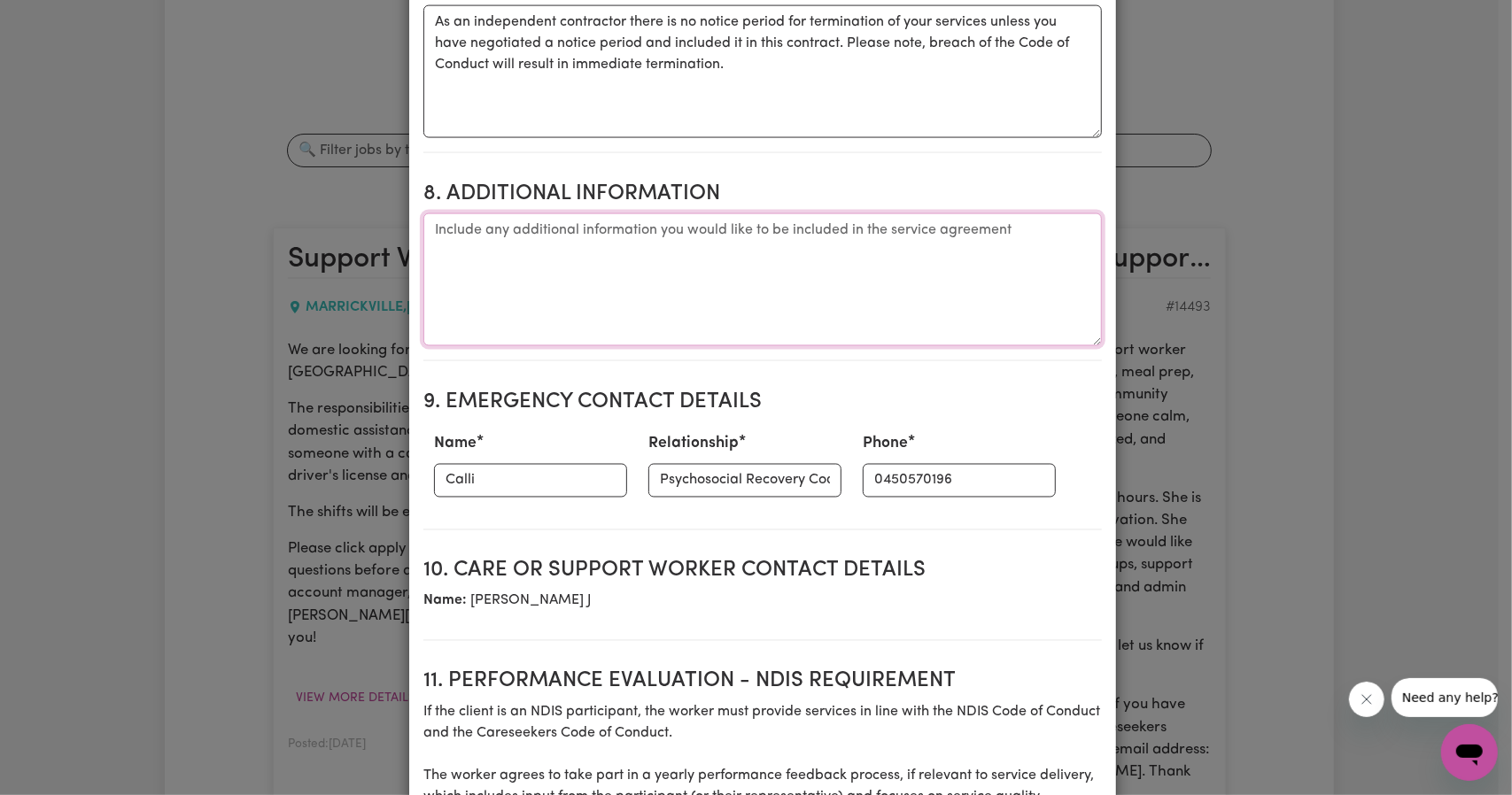
click at [580, 271] on textarea "Additional information" at bounding box center [763, 280] width 678 height 133
paste textarea "0426-575-350"
click at [561, 228] on textarea "Angela contact info Address Phone - 0426-575-350" at bounding box center [763, 280] width 678 height 133
paste textarea "Address 11 Porter Avenue Suburb MARRICKVILLE, New South Wales"
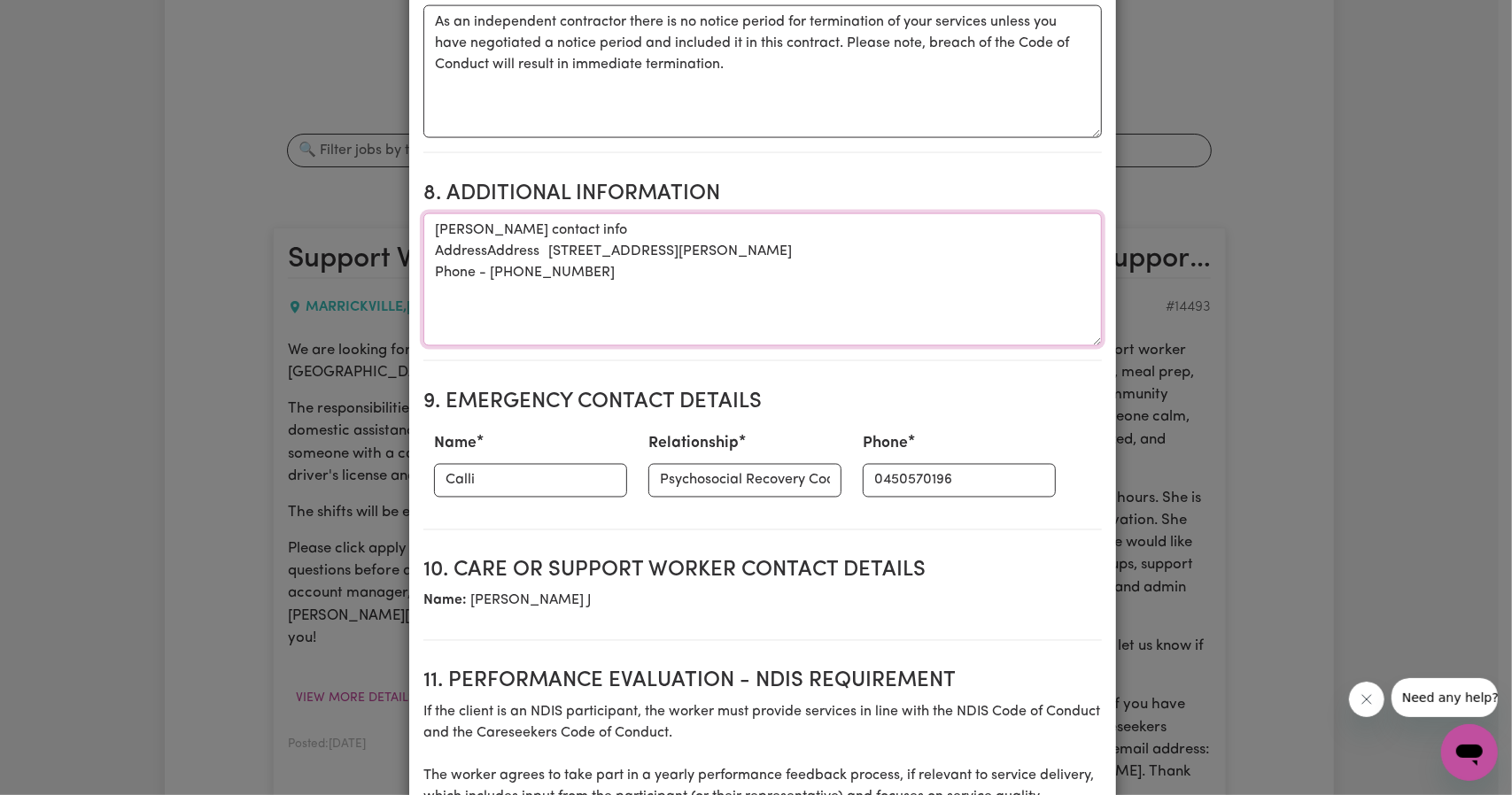
drag, startPoint x: 478, startPoint y: 227, endPoint x: 306, endPoint y: 233, distance: 172.1
click at [321, 229] on div "Create Contract Contract terms Set contractual terms that the care worker must …" at bounding box center [756, 397] width 1512 height 795
drag, startPoint x: 485, startPoint y: 249, endPoint x: 372, endPoint y: 256, distance: 113.2
click at [373, 256] on div "Create Contract Contract terms Set contractual terms that the care worker must …" at bounding box center [756, 397] width 1512 height 795
drag, startPoint x: 631, startPoint y: 259, endPoint x: 273, endPoint y: 189, distance: 364.8
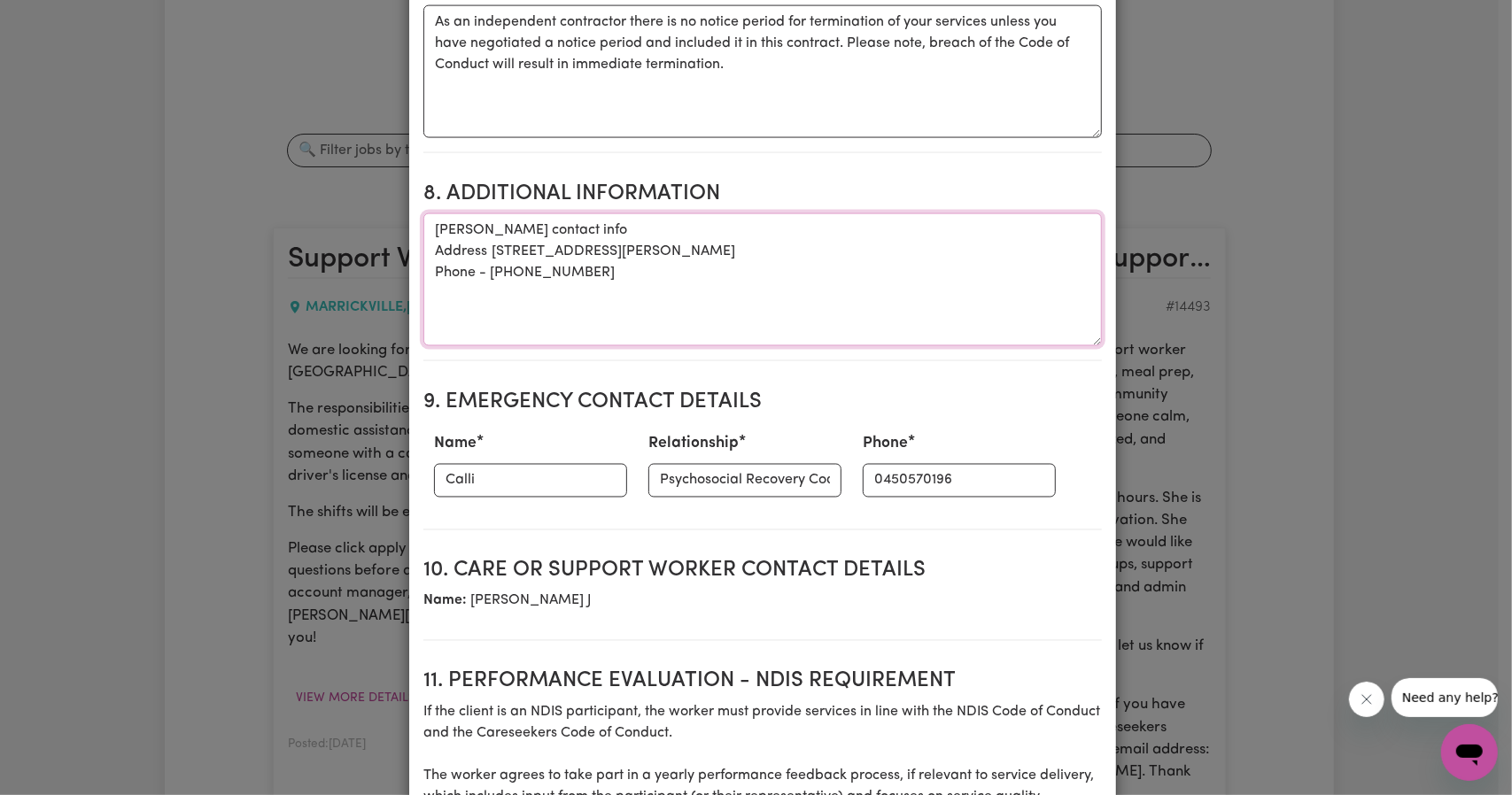
click at [269, 184] on div "Create Contract Contract terms Set contractual terms that the care worker must …" at bounding box center [756, 397] width 1512 height 795
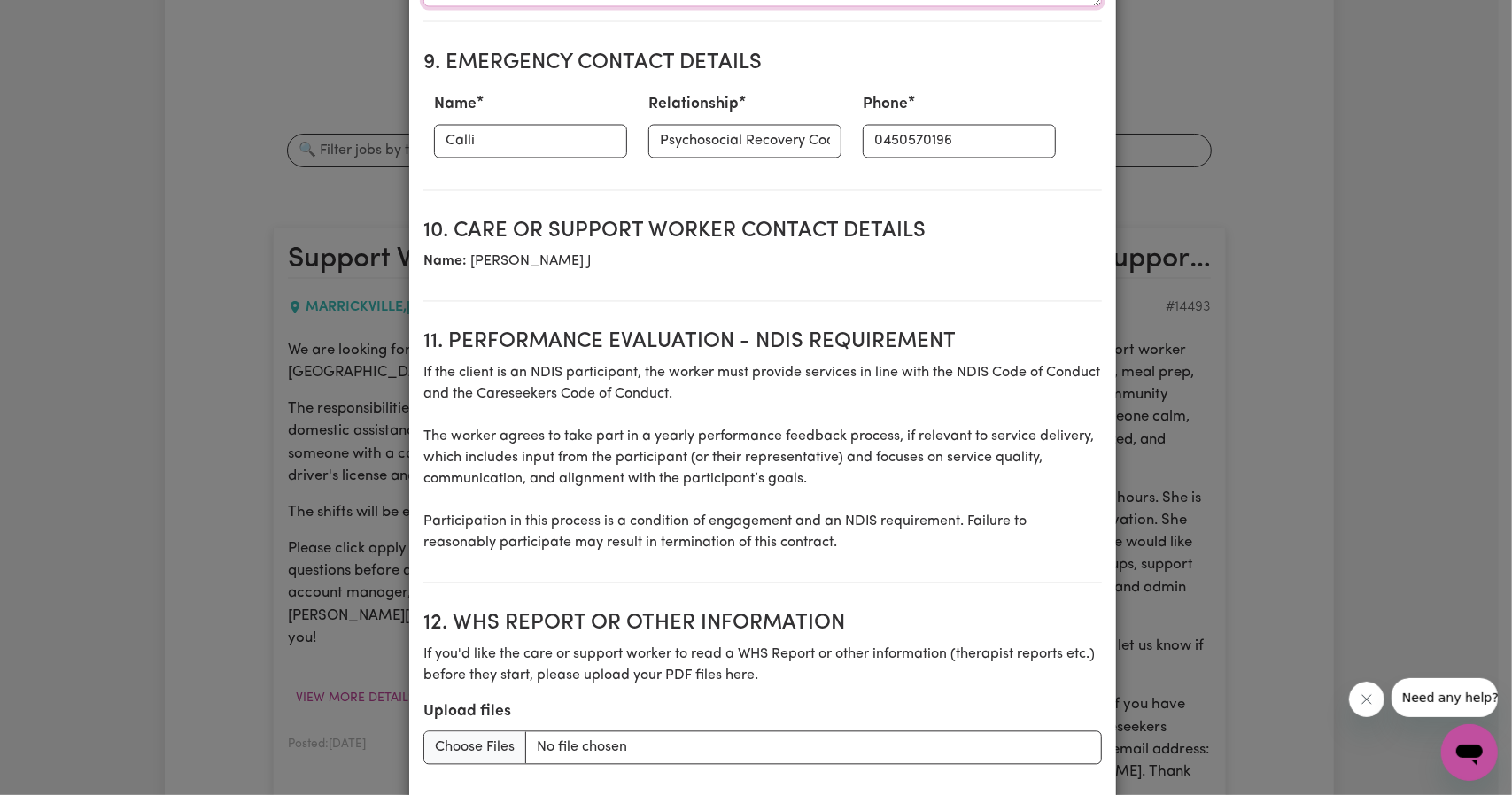
scroll to position [2313, 0]
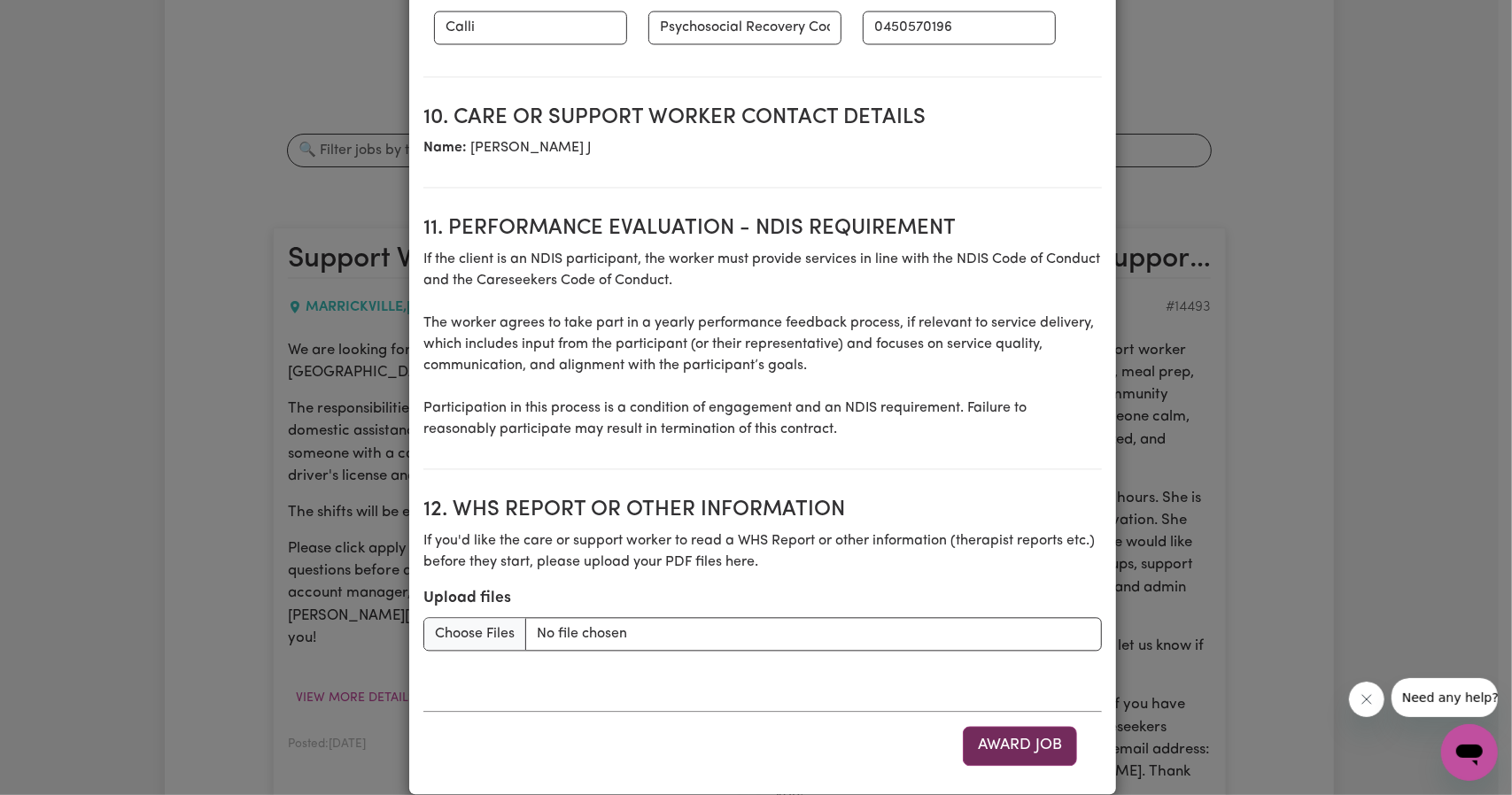
type textarea "Angela contact info Address 11 Porter Avenue MARRICKVILLE, New South Wales Phon…"
click at [1006, 727] on button "Award Job" at bounding box center [1020, 746] width 114 height 39
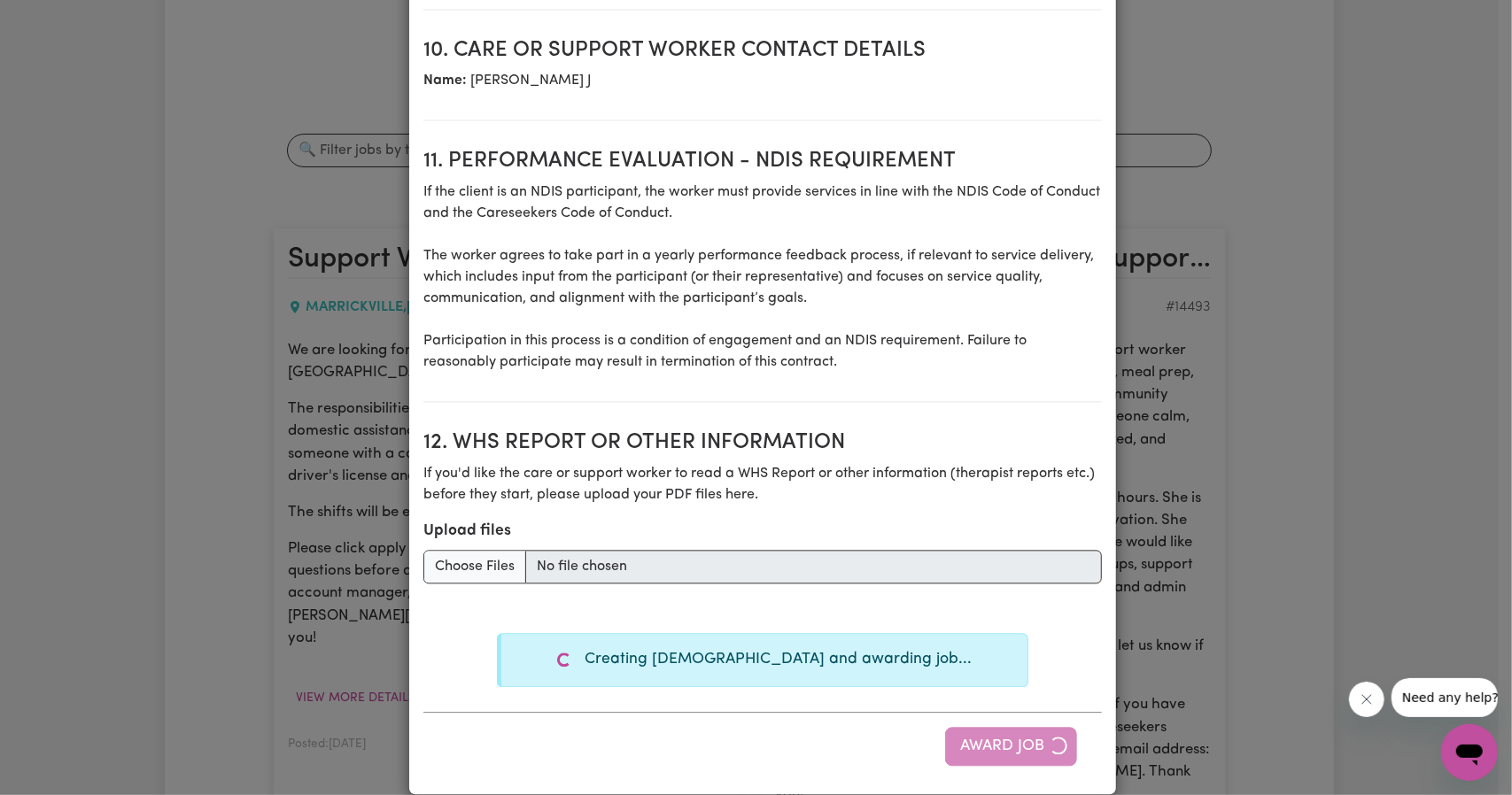
type textarea "Tasks required: Admin, Cooking, Domestic assistance (light duties only), Social…"
type textarea "Days required: friday Approximately 4 hours to be delivered per day. Start date…"
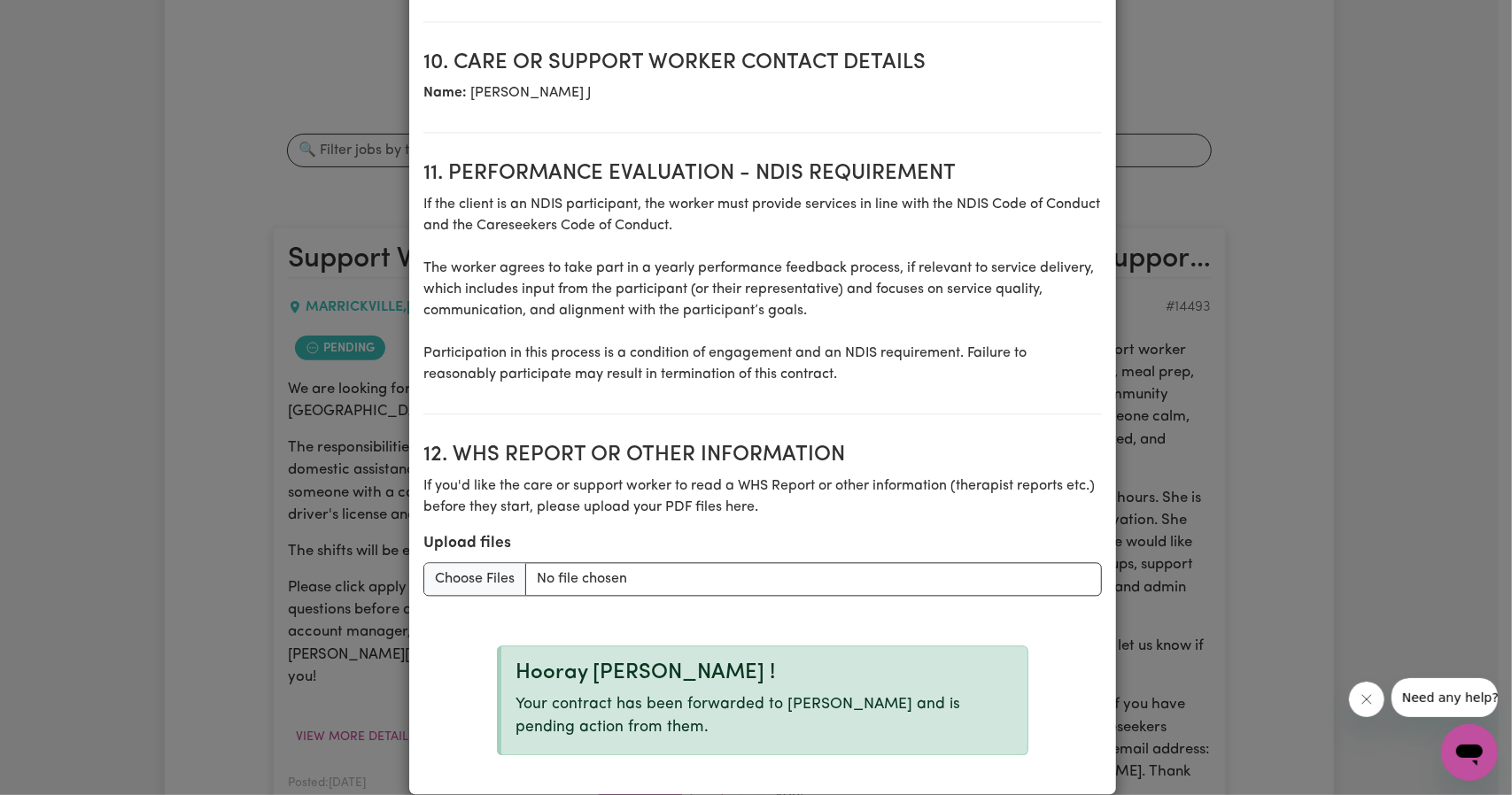
click at [682, 661] on div "Hooray Angela !" at bounding box center [765, 673] width 498 height 26
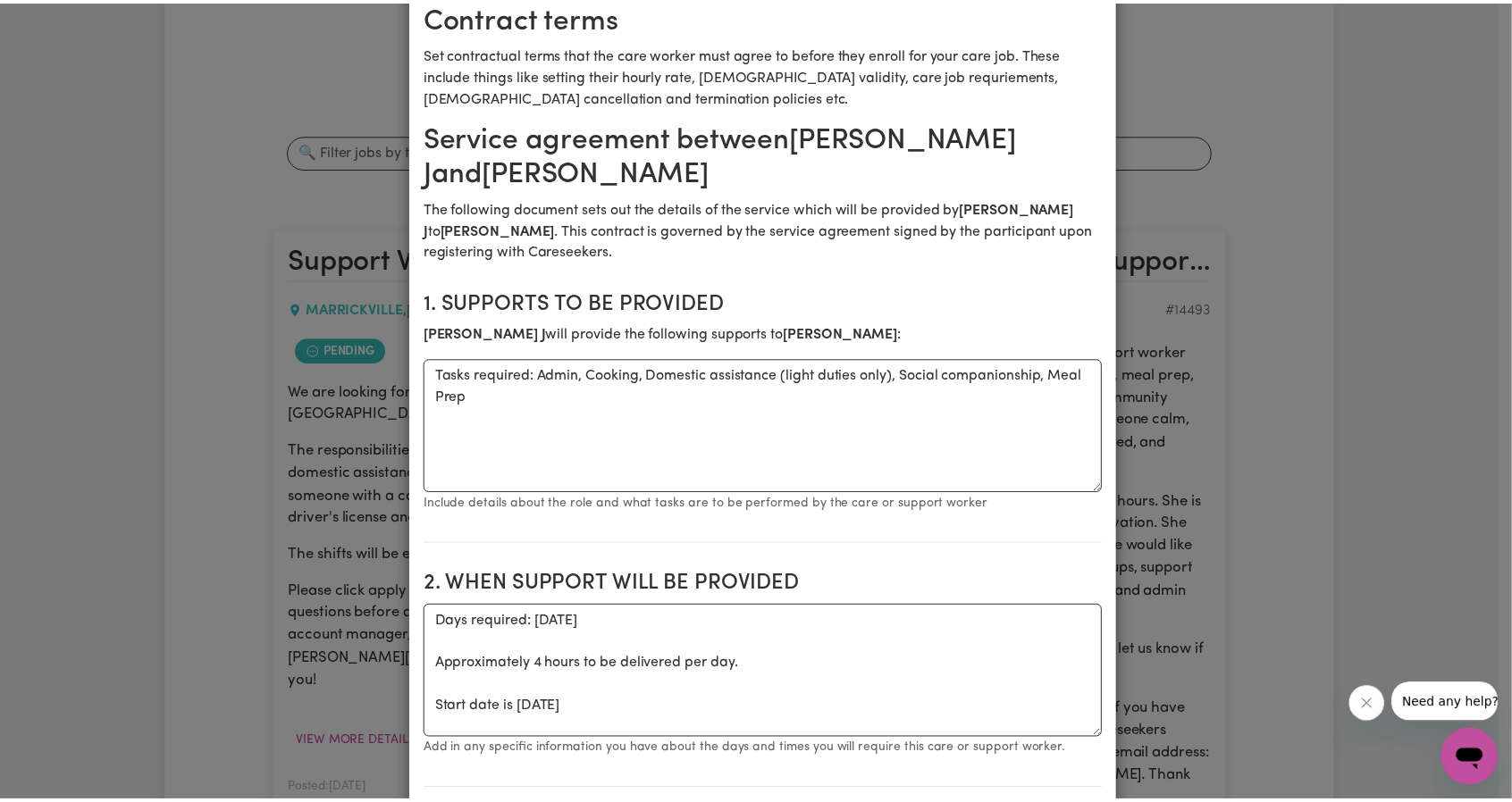
scroll to position [0, 0]
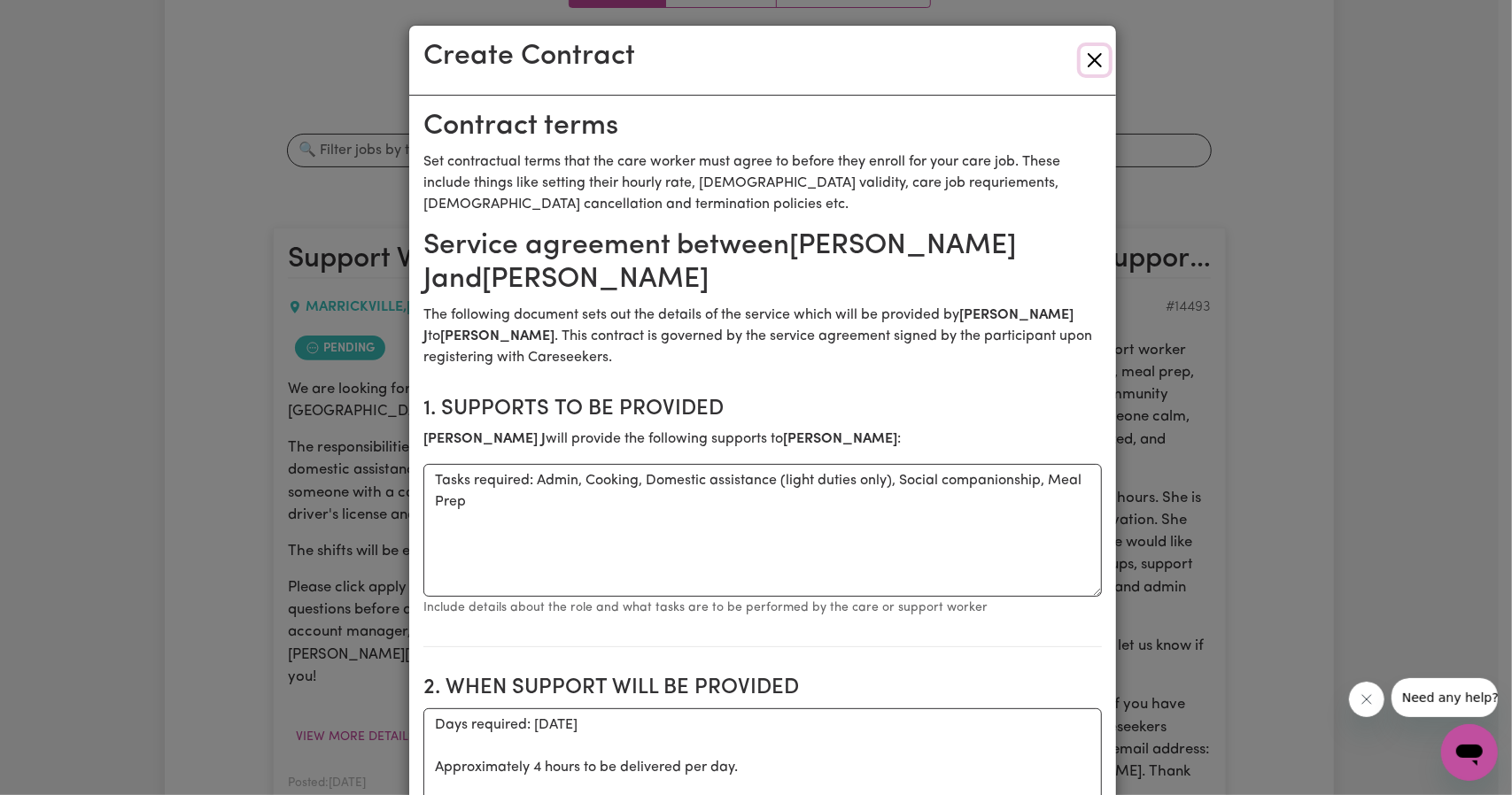
click at [1094, 67] on button "Close" at bounding box center [1095, 60] width 28 height 28
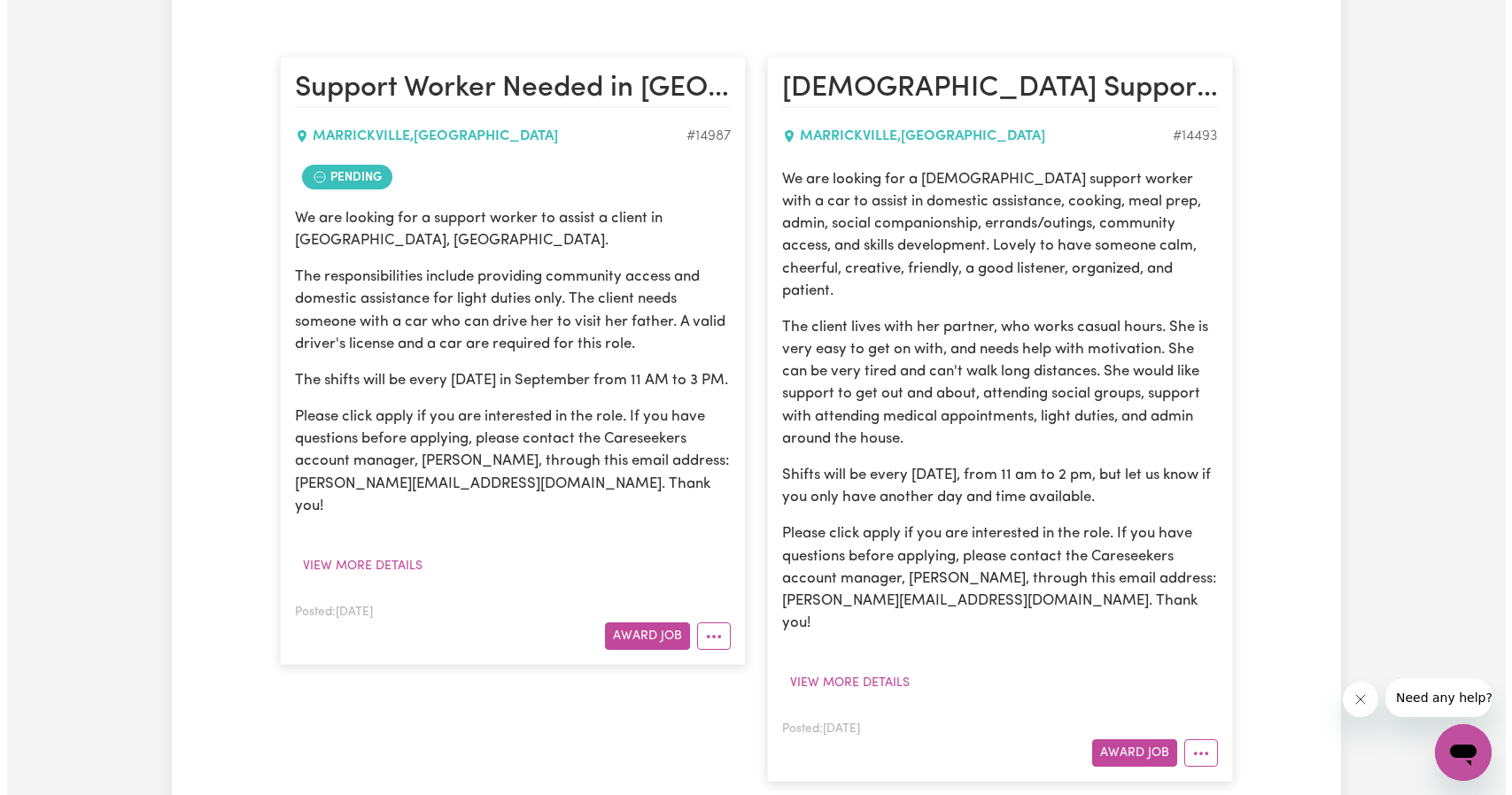
scroll to position [580, 0]
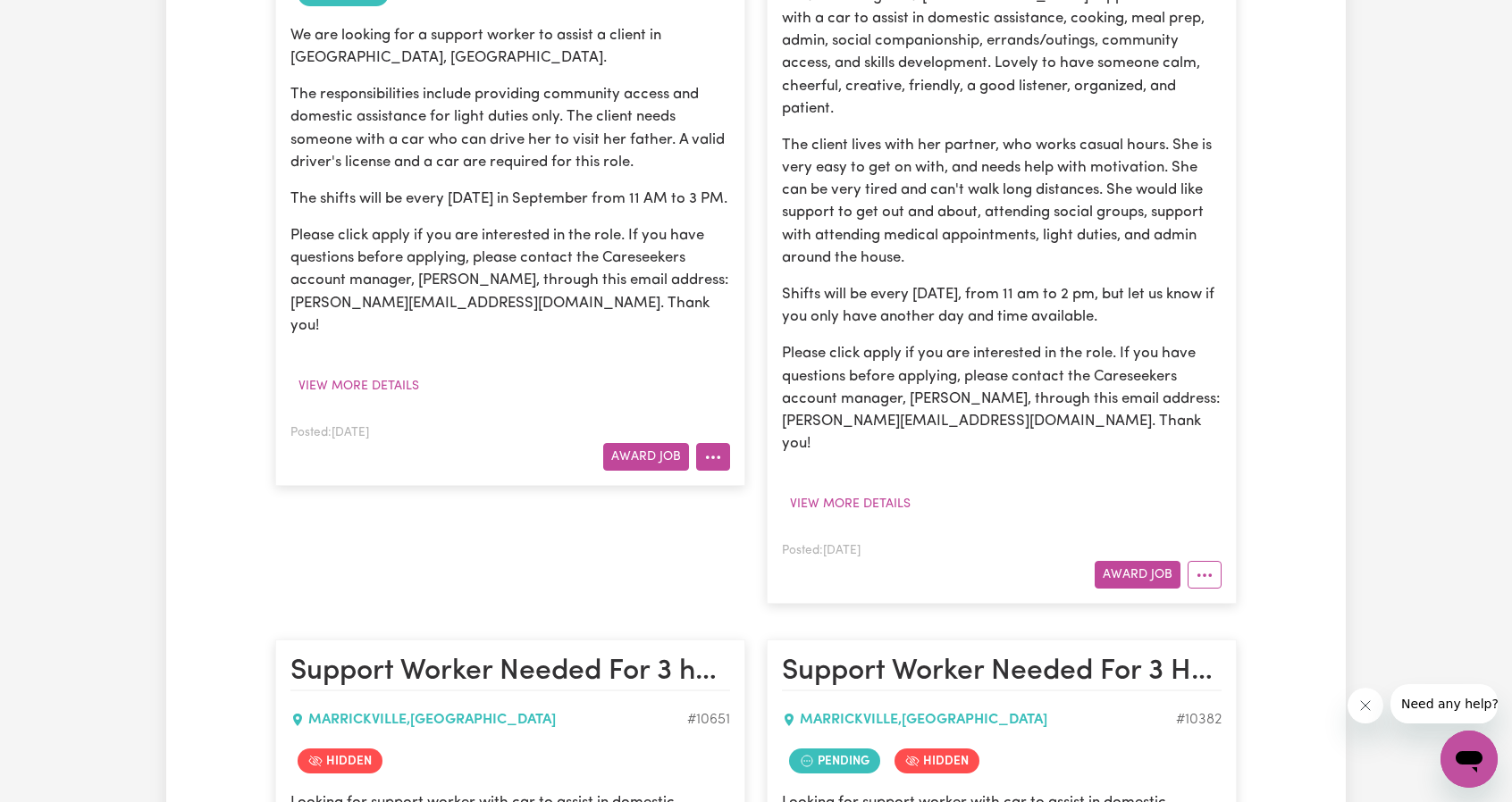
click at [711, 448] on icon "More options" at bounding box center [713, 457] width 18 height 18
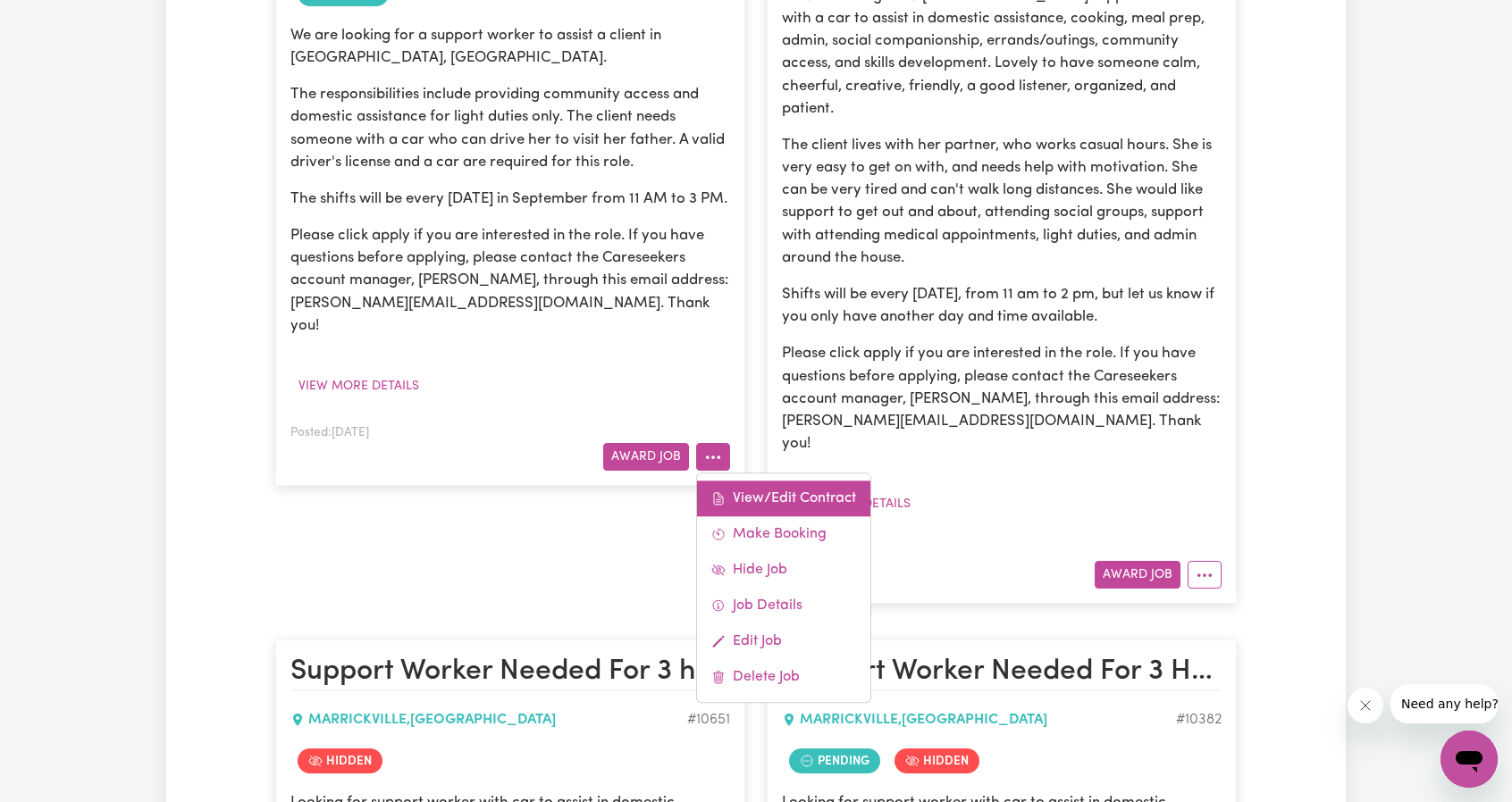
click at [767, 481] on link "View/Edit Contract" at bounding box center [783, 498] width 173 height 35
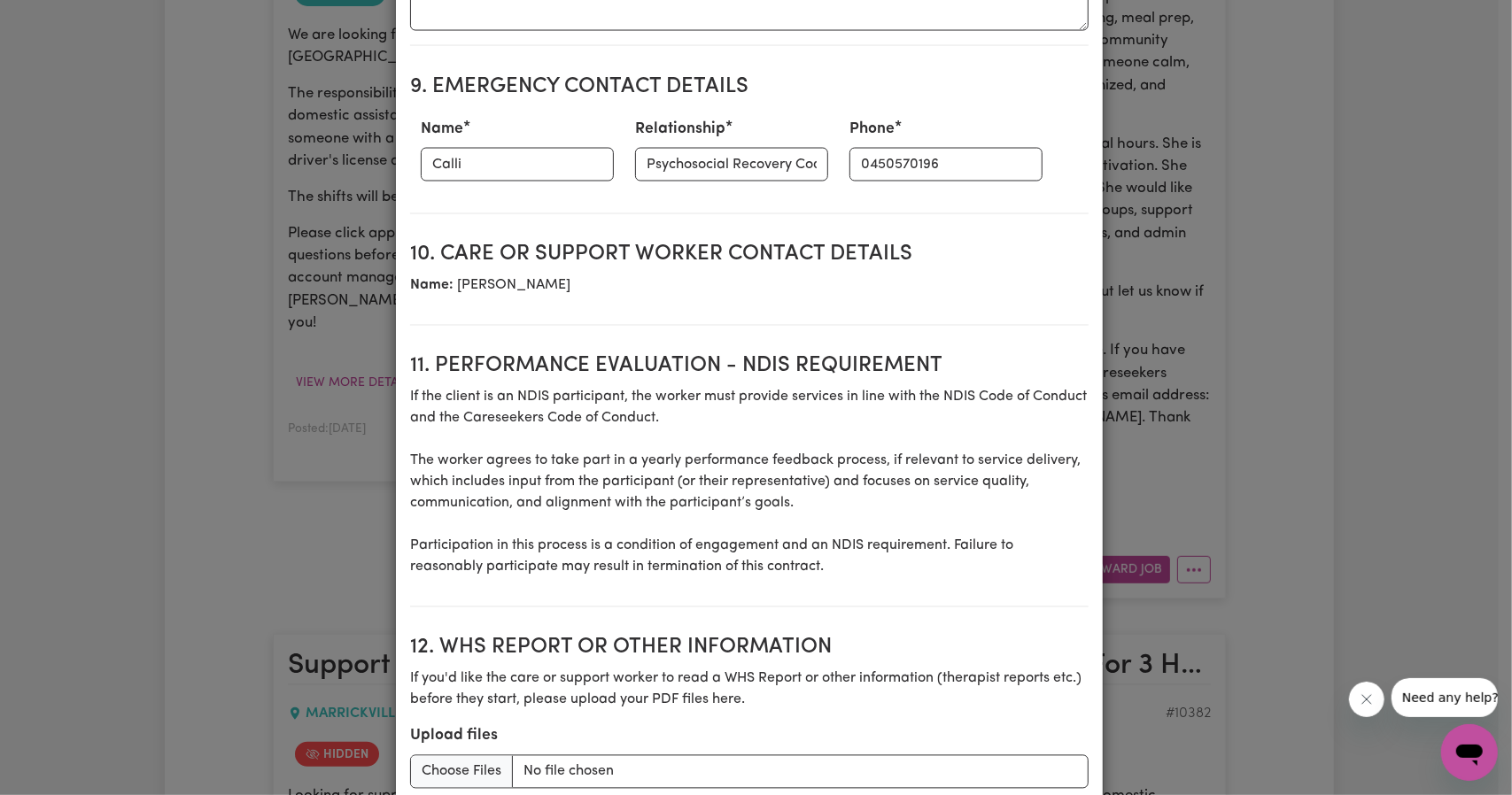
scroll to position [2265, 0]
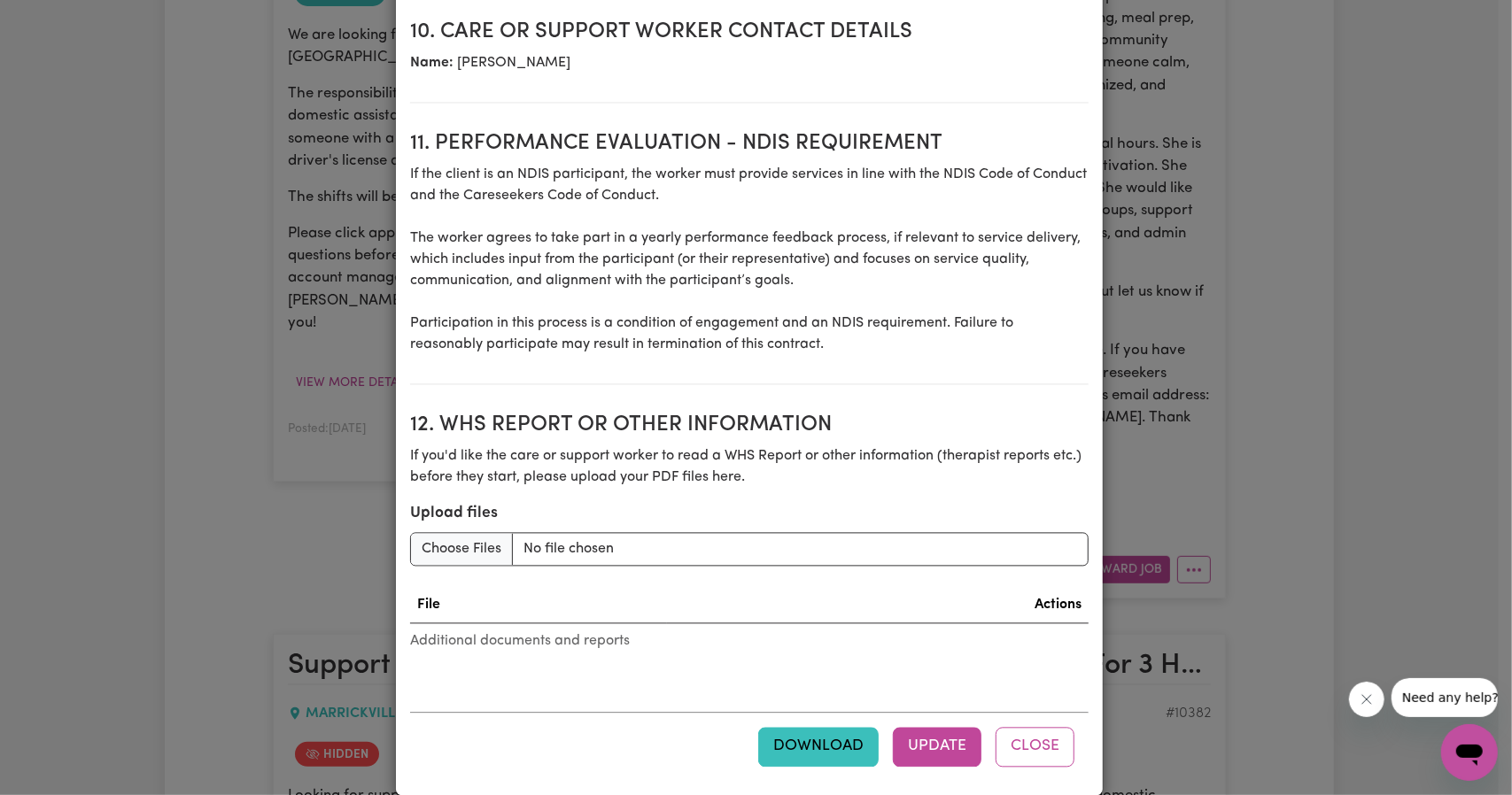
click at [820, 728] on button "Download" at bounding box center [818, 747] width 121 height 39
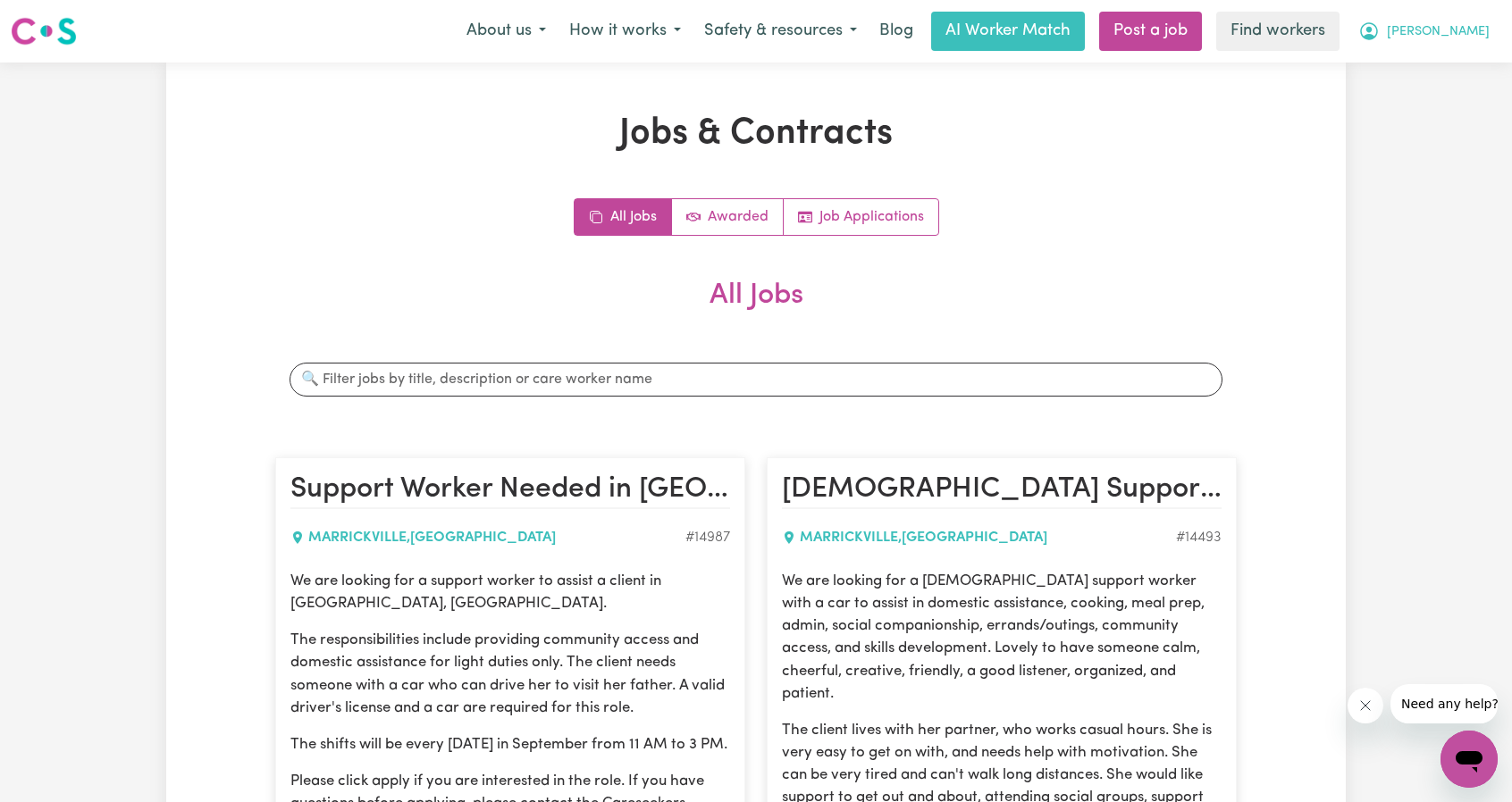
click at [1443, 36] on button "[PERSON_NAME]" at bounding box center [1423, 31] width 154 height 37
drag, startPoint x: 1444, startPoint y: 48, endPoint x: 1438, endPoint y: 73, distance: 25.7
click at [1438, 73] on link "My Dashboard" at bounding box center [1429, 69] width 141 height 34
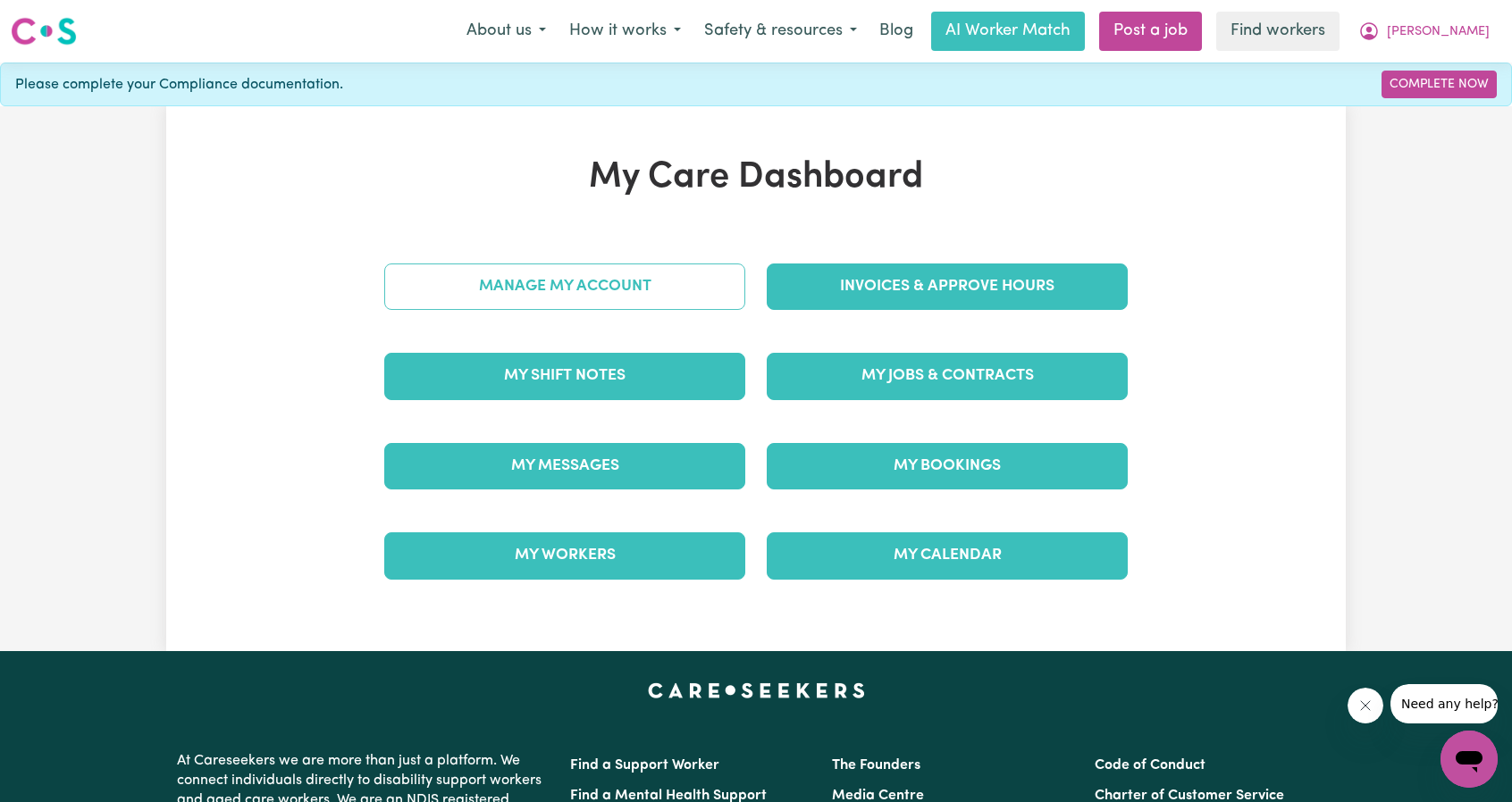
click at [567, 281] on link "Manage My Account" at bounding box center [564, 286] width 361 height 46
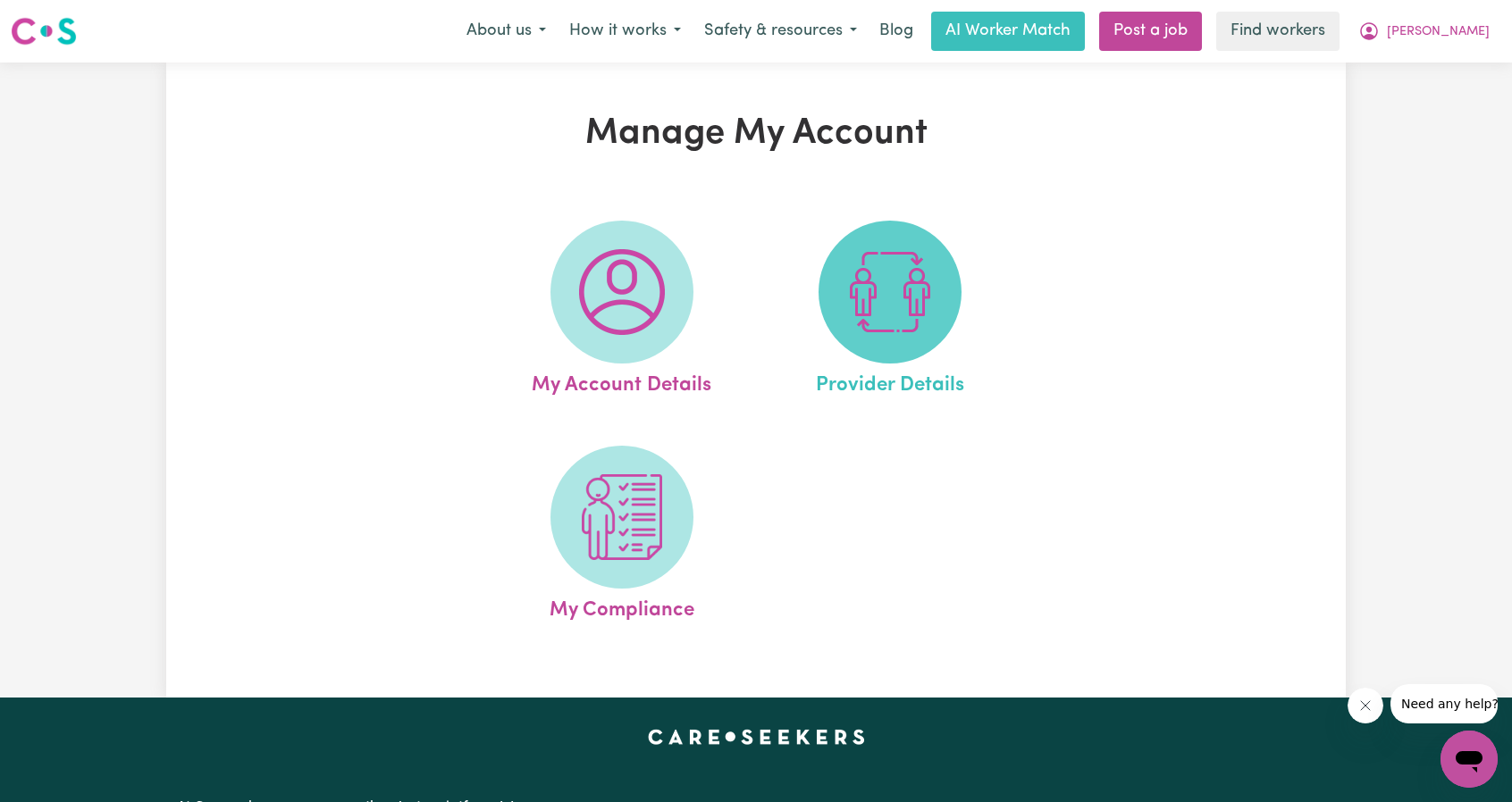
click at [922, 339] on span at bounding box center [889, 291] width 143 height 143
select select "NDIS_FUNDING_PLAN_MANAGED"
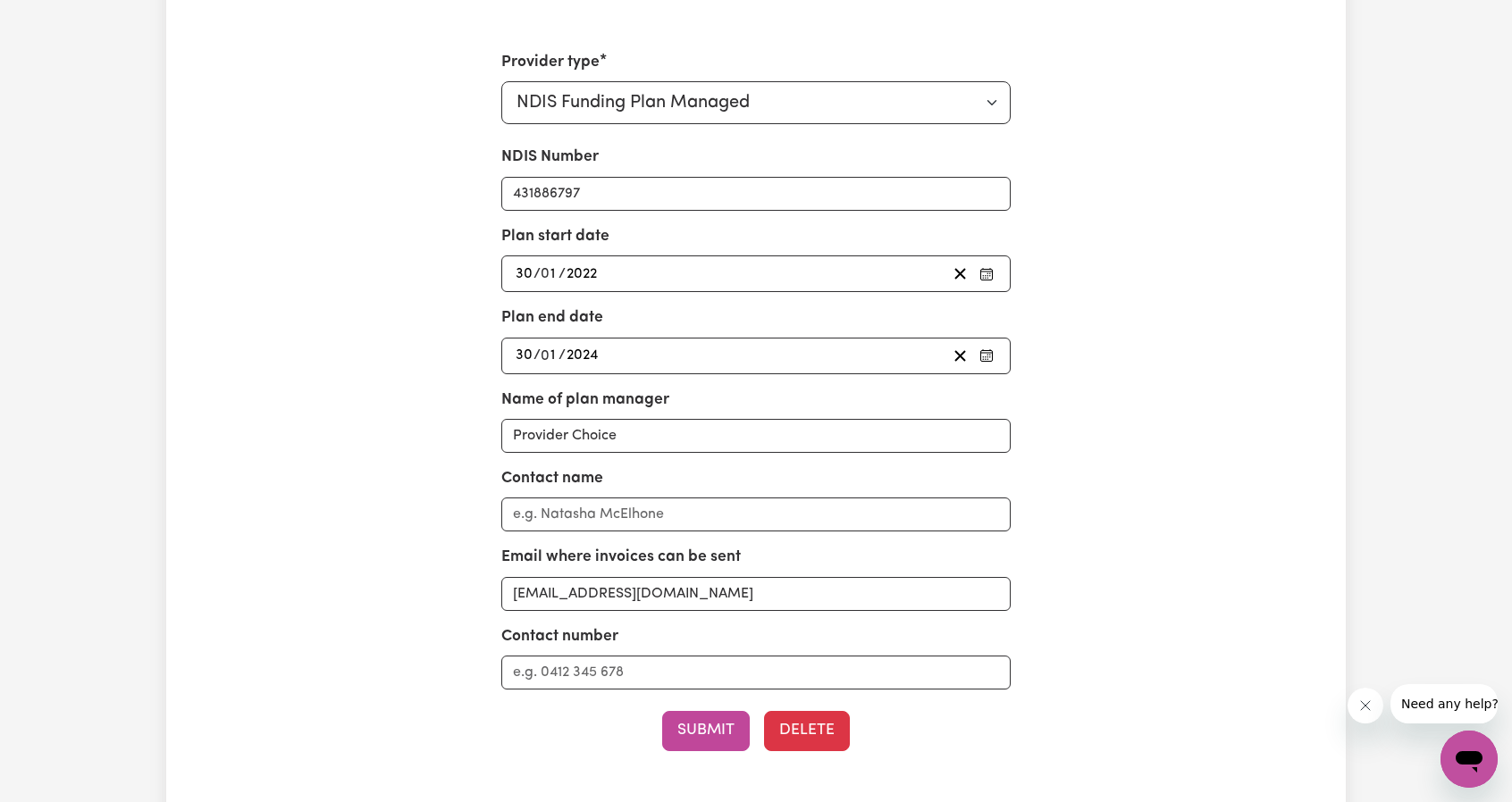
scroll to position [89, 0]
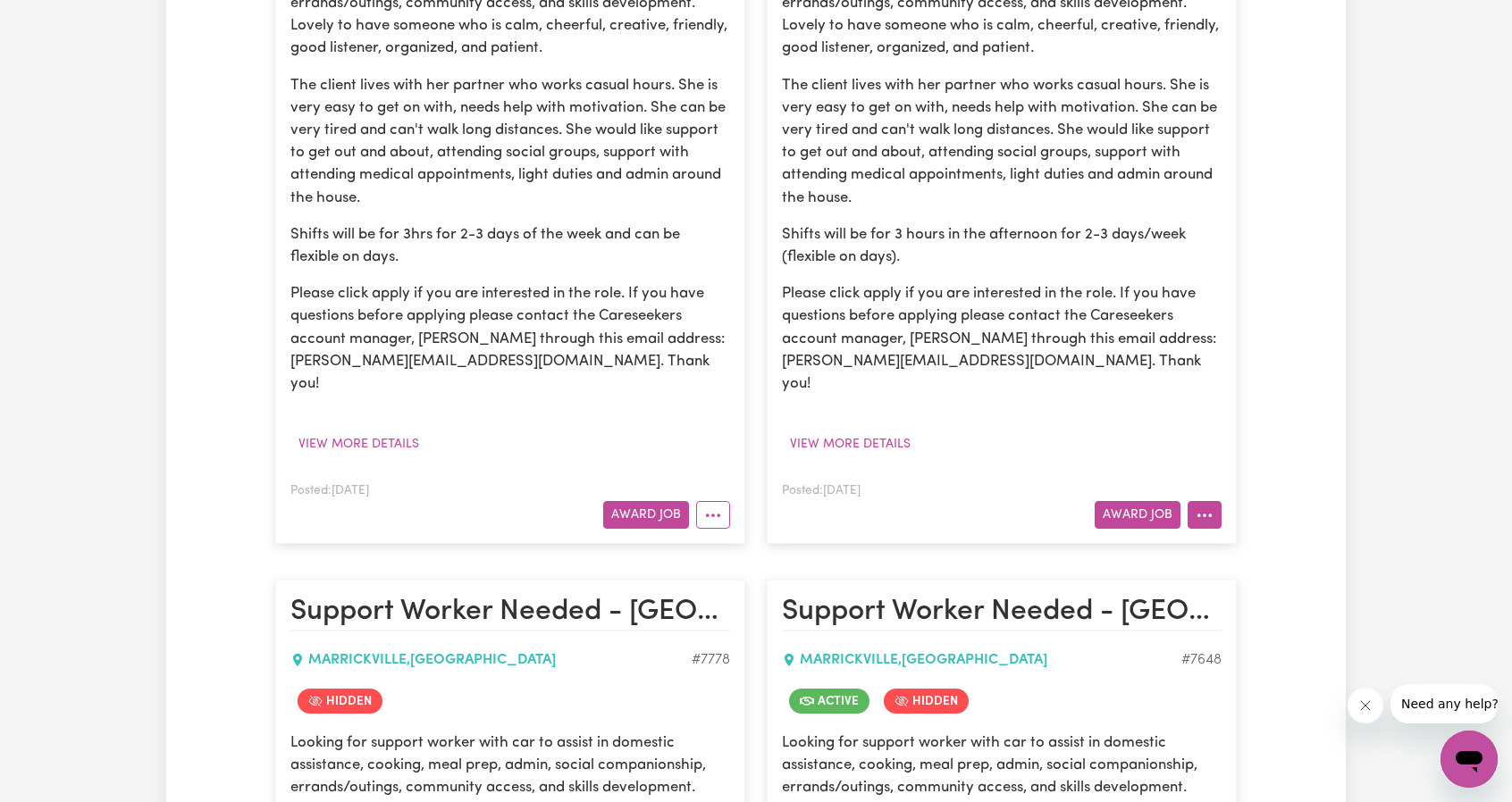
click at [1197, 507] on icon "More options" at bounding box center [1204, 516] width 18 height 18
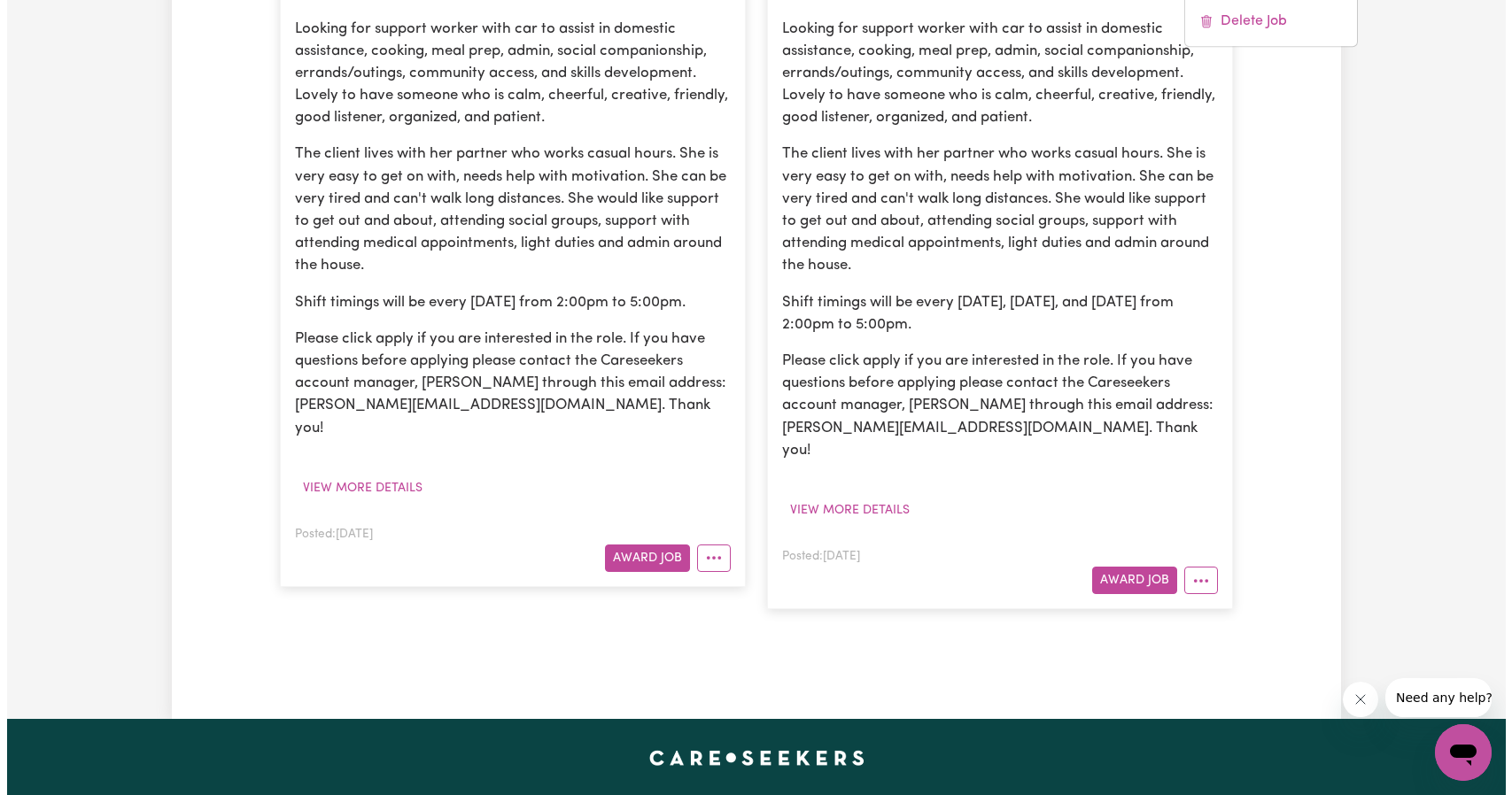
scroll to position [2126, 0]
click at [1203, 566] on button "More options" at bounding box center [1193, 579] width 33 height 28
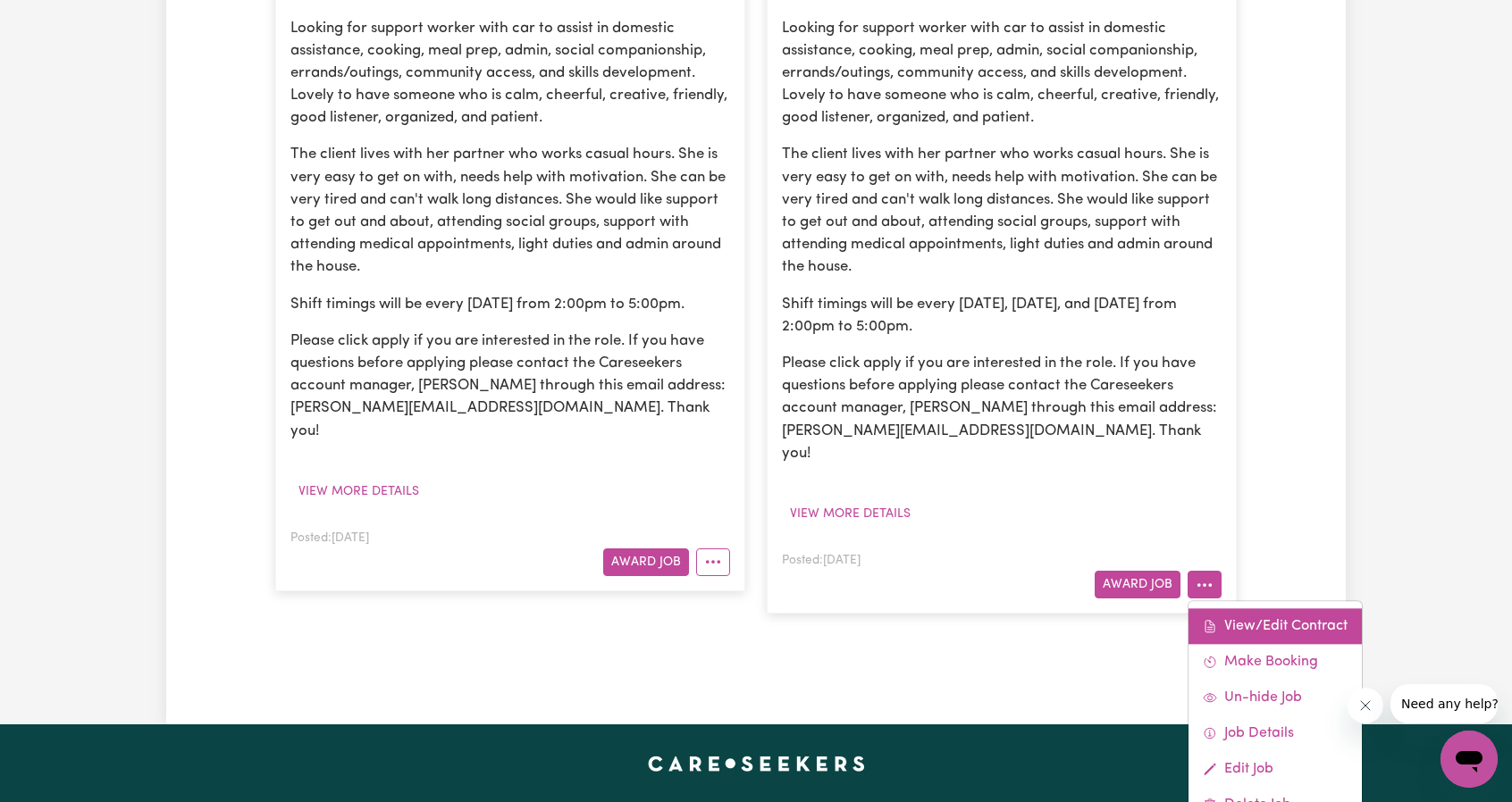
click at [1228, 608] on link "View/Edit Contract" at bounding box center [1274, 626] width 173 height 35
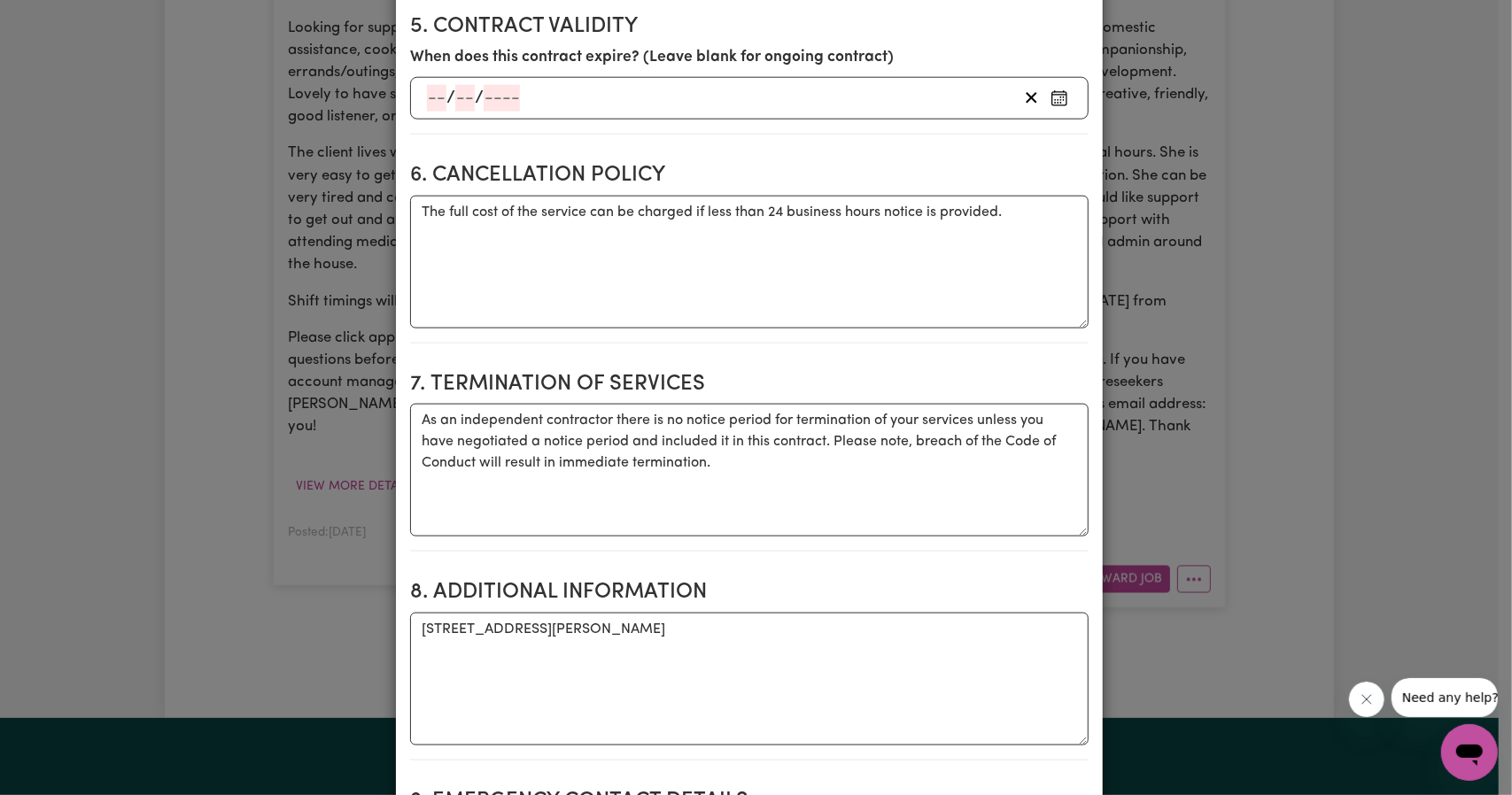
scroll to position [1594, 0]
